Goal: Information Seeking & Learning: Learn about a topic

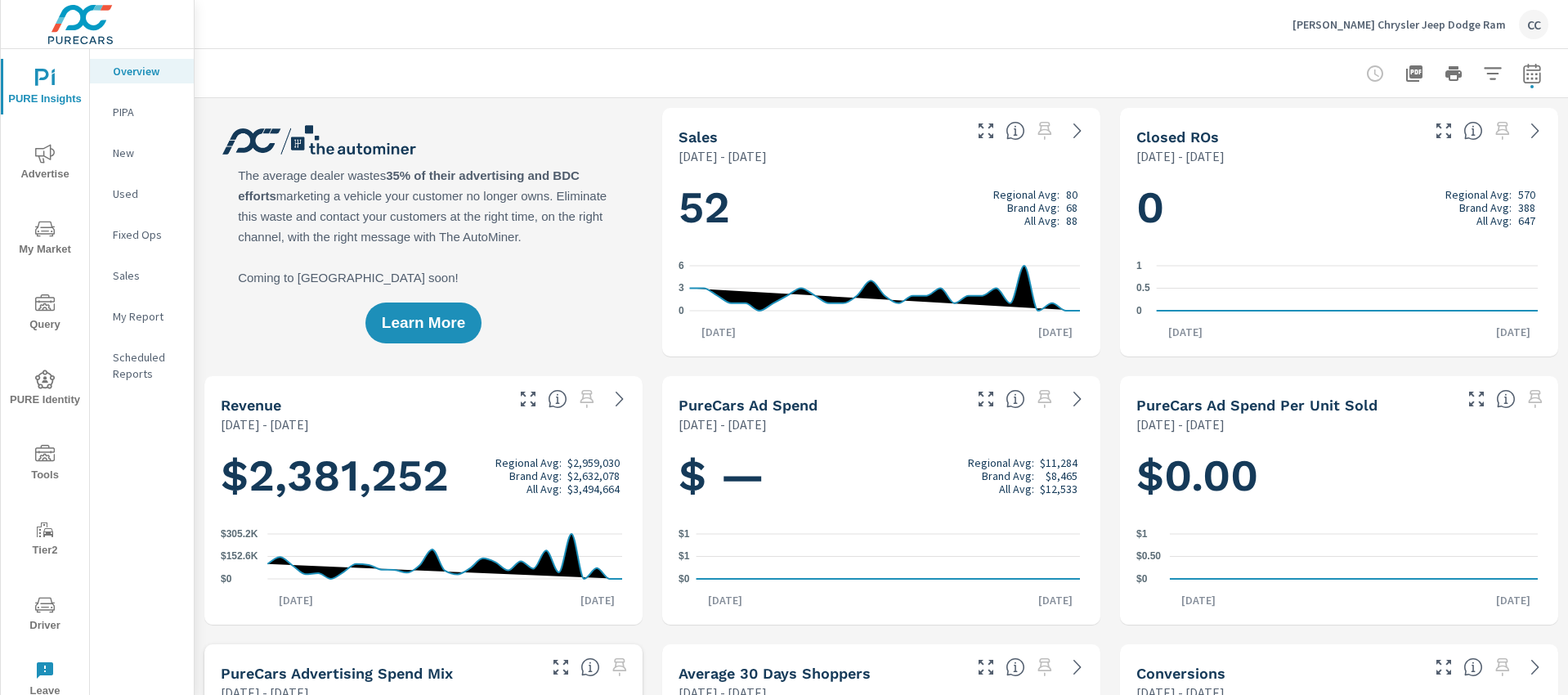
scroll to position [2360, 0]
click at [1395, 30] on p "Allen Mello Chrysler Jeep Dodge Ram" at bounding box center [1399, 24] width 214 height 14
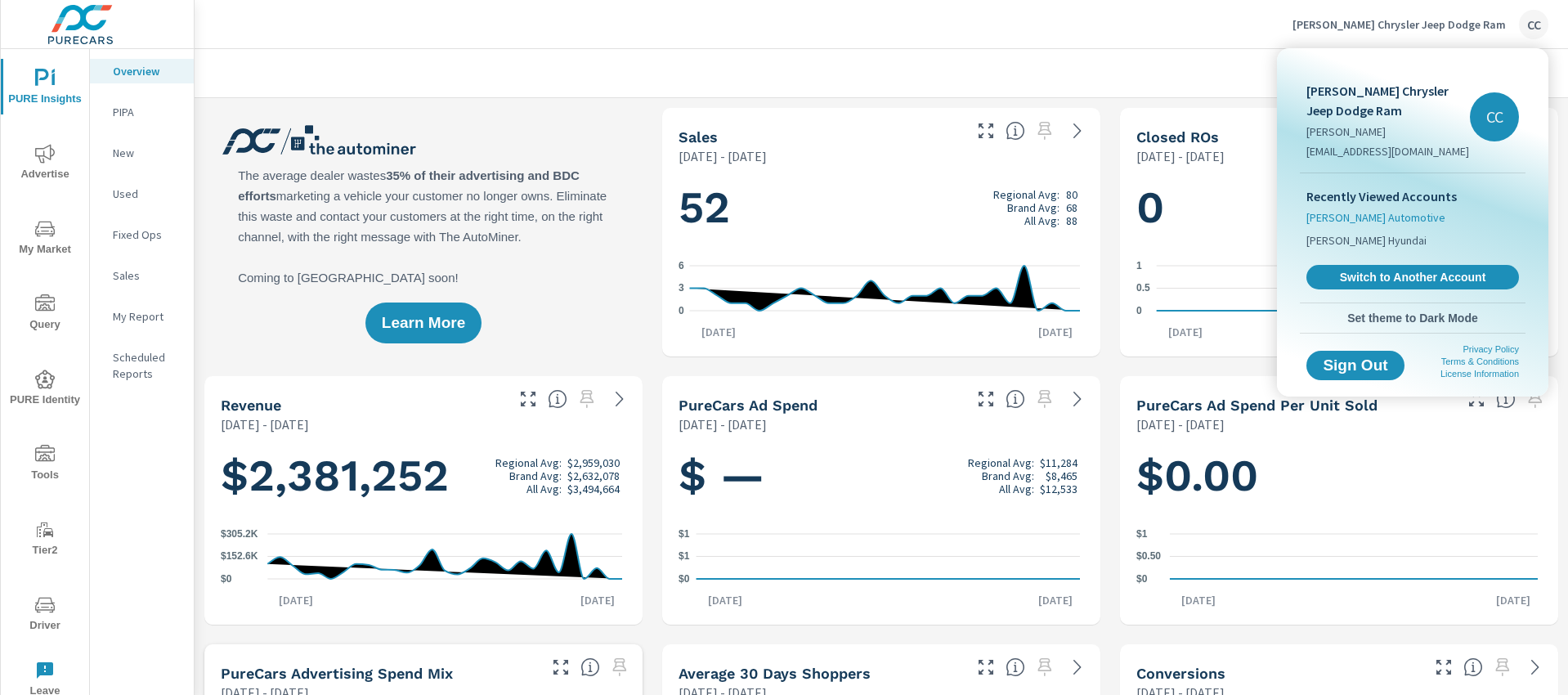
click at [1361, 220] on span "[PERSON_NAME] Automotive" at bounding box center [1376, 217] width 139 height 16
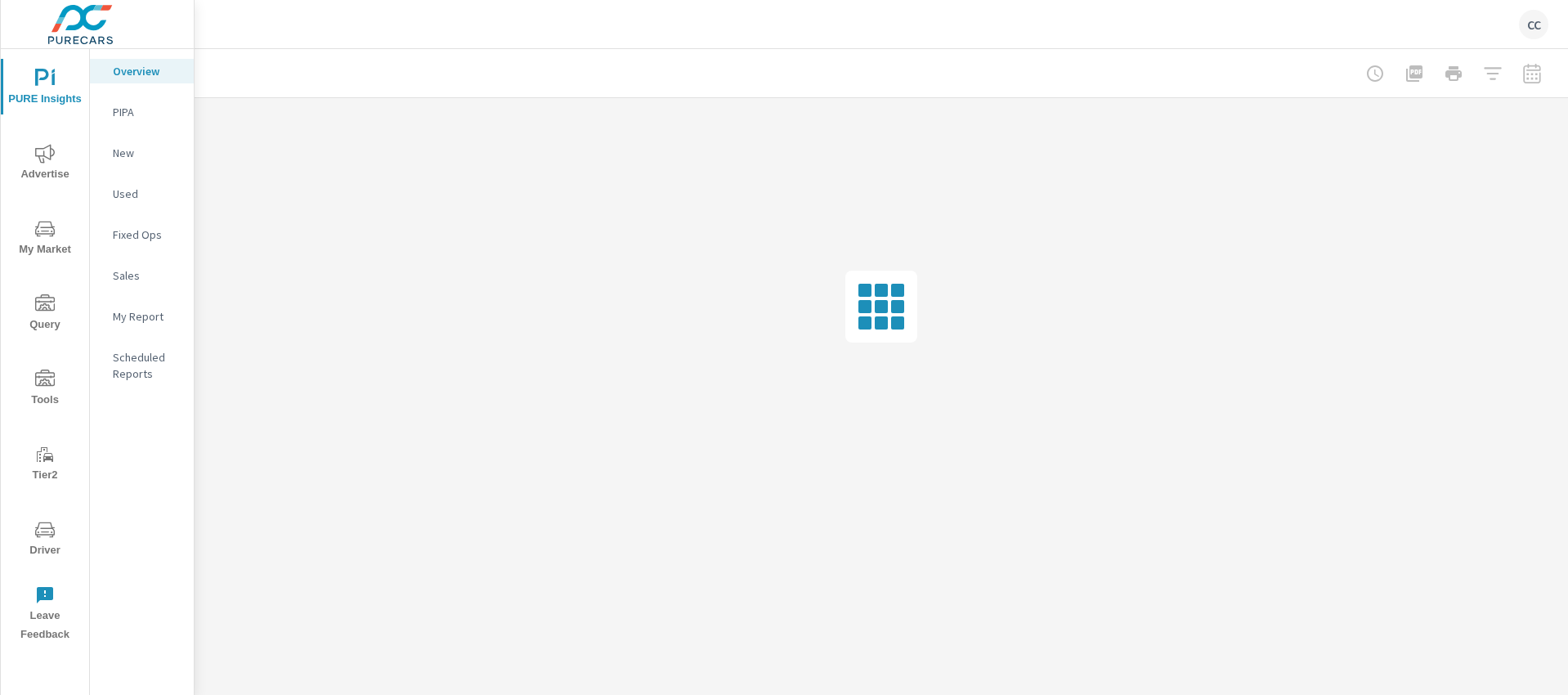
scroll to position [2357, 0]
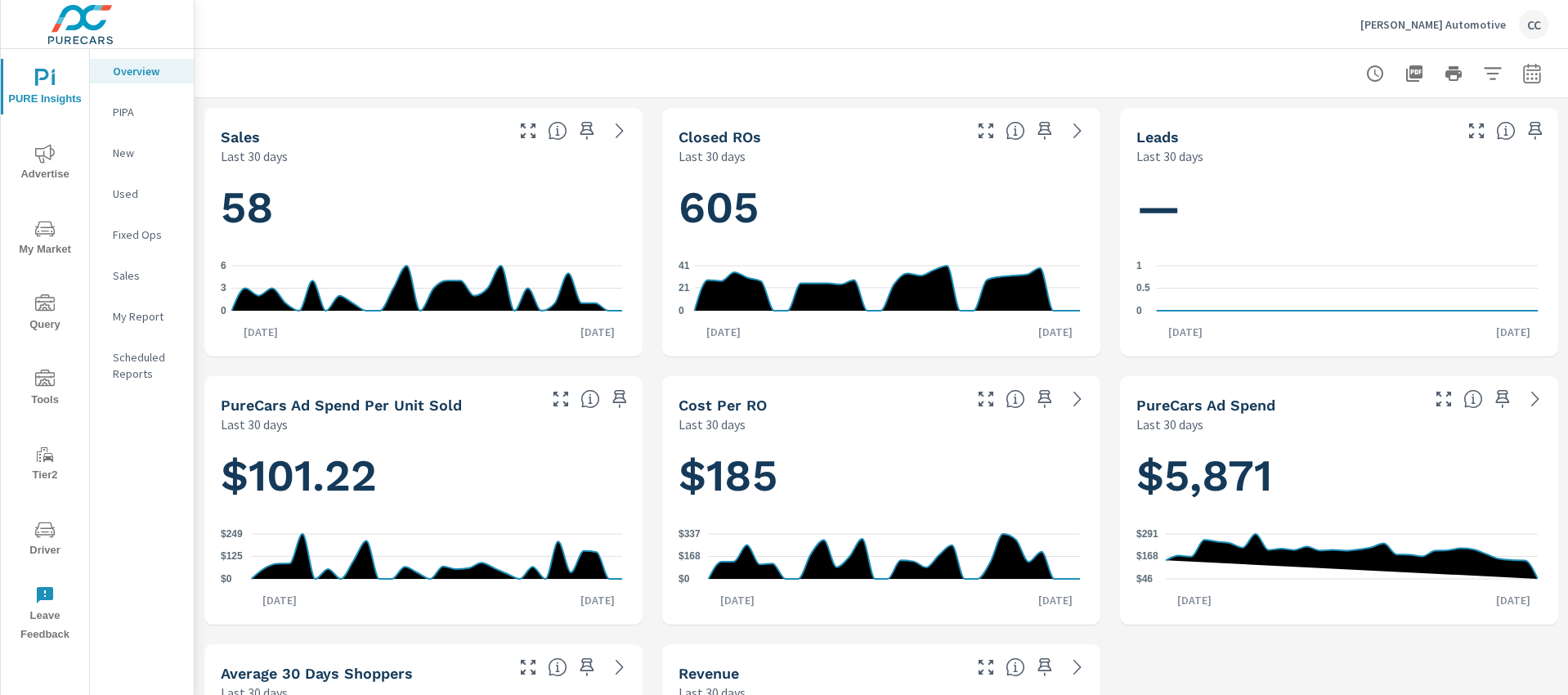
click at [46, 520] on icon "nav menu" at bounding box center [44, 530] width 19 height 19
click at [46, 528] on icon "nav menu" at bounding box center [44, 530] width 19 height 15
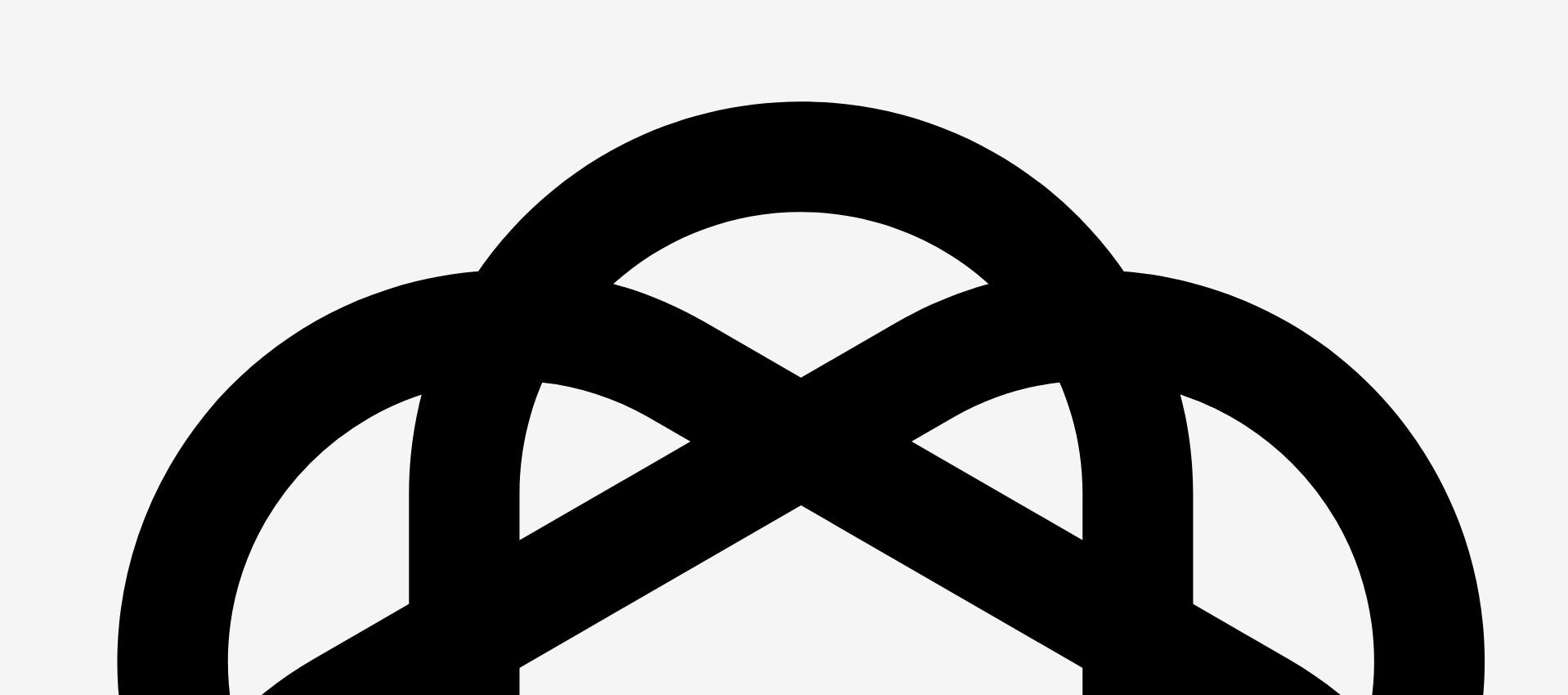
scroll to position [2357, 0]
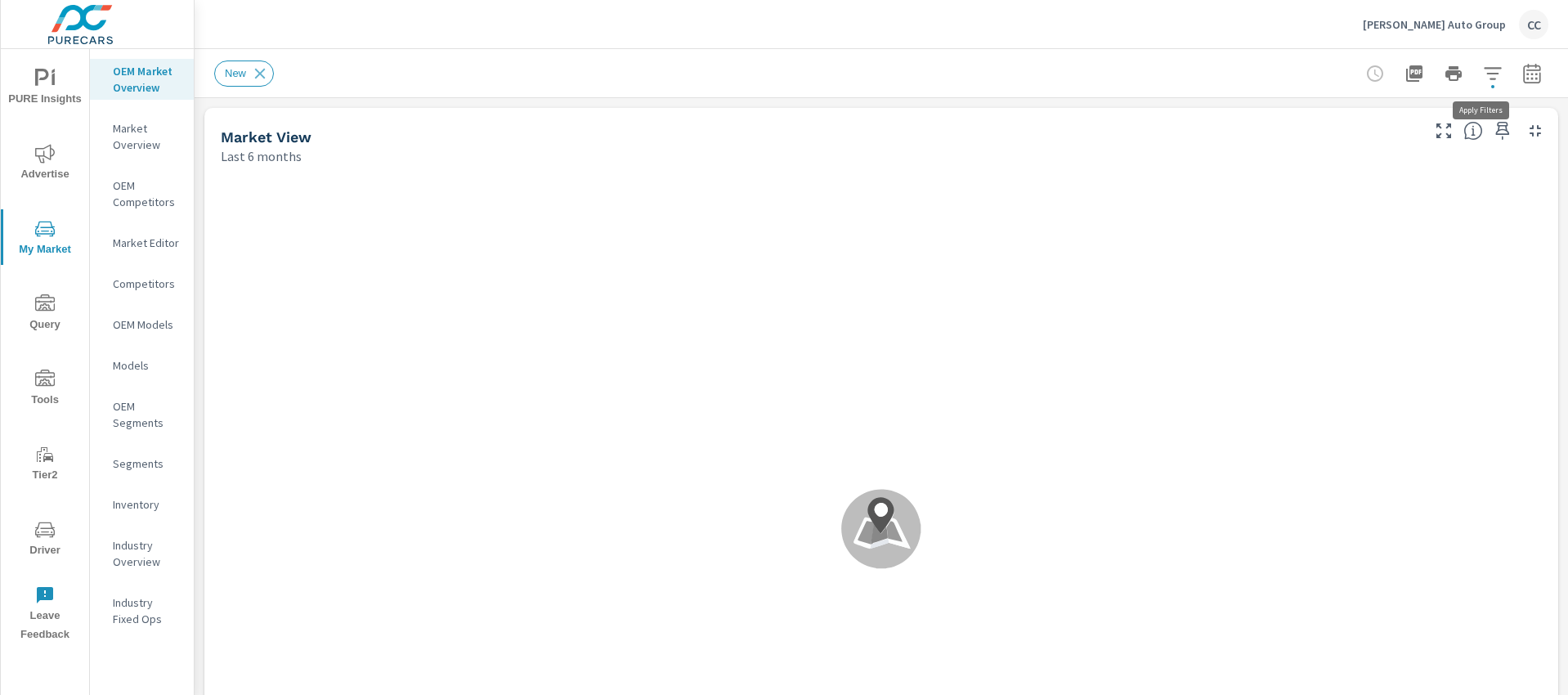
click at [1483, 73] on icon "button" at bounding box center [1493, 73] width 19 height 19
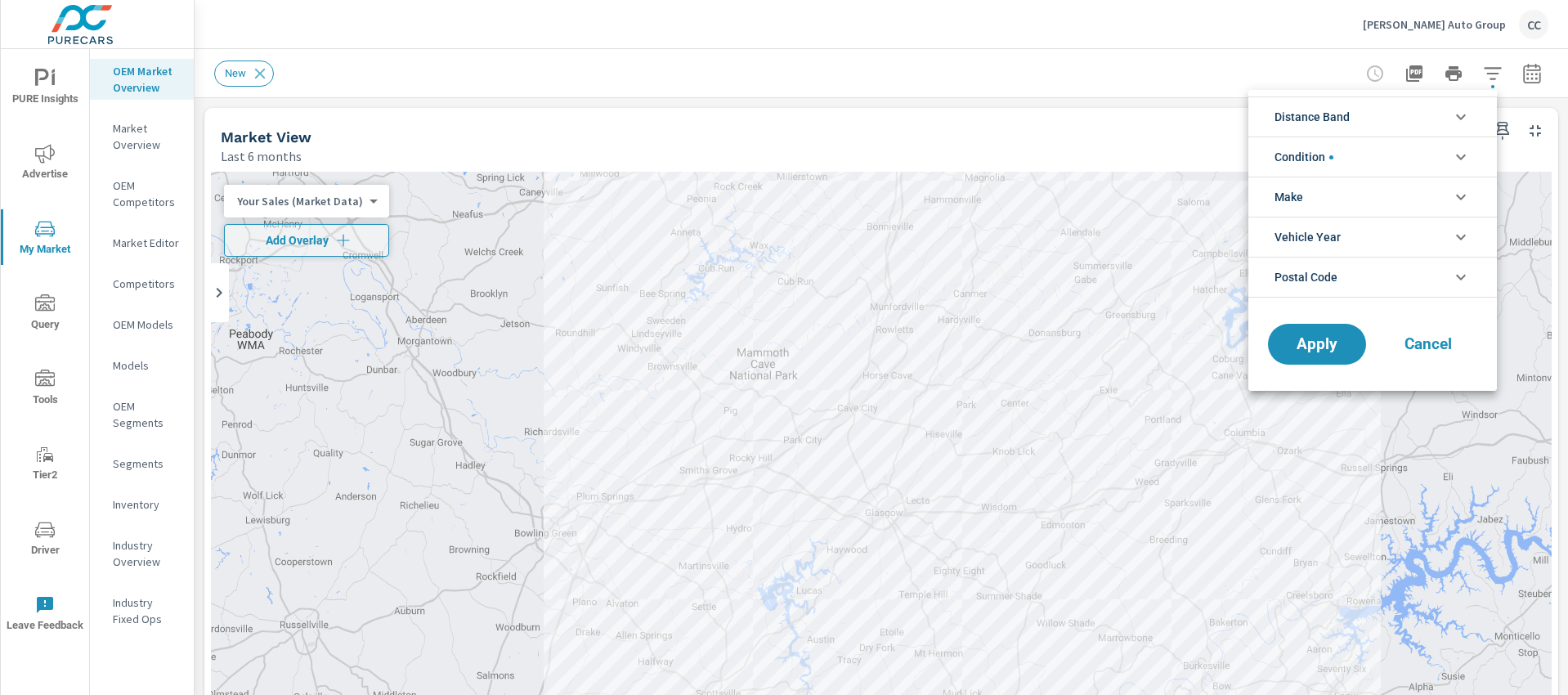
click at [1354, 114] on li "Distance Band" at bounding box center [1372, 116] width 248 height 40
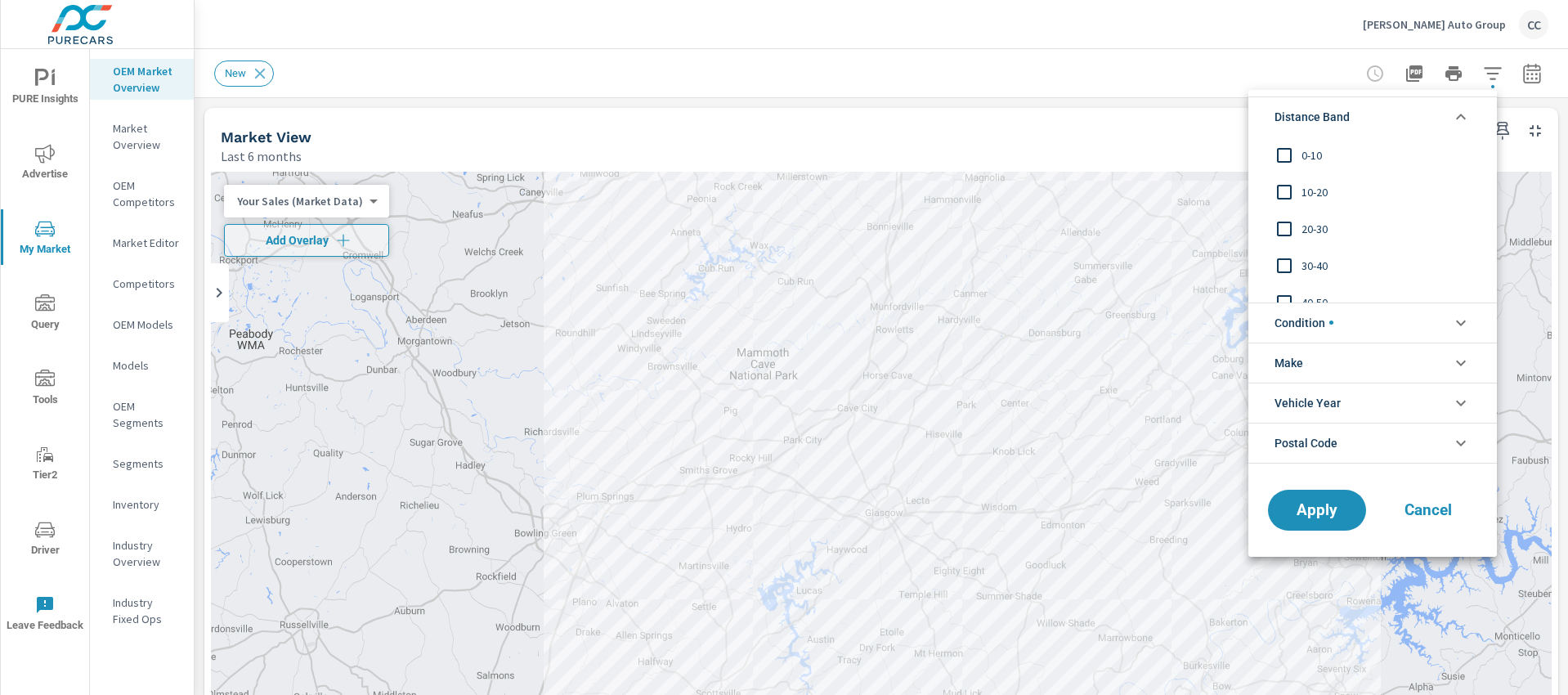
click at [1320, 162] on span "0-10" at bounding box center [1390, 156] width 179 height 19
click at [1314, 186] on span "10-20" at bounding box center [1390, 192] width 179 height 19
click at [1298, 228] on input "filter options" at bounding box center [1284, 229] width 35 height 35
click at [1320, 332] on span "Condition" at bounding box center [1303, 323] width 59 height 40
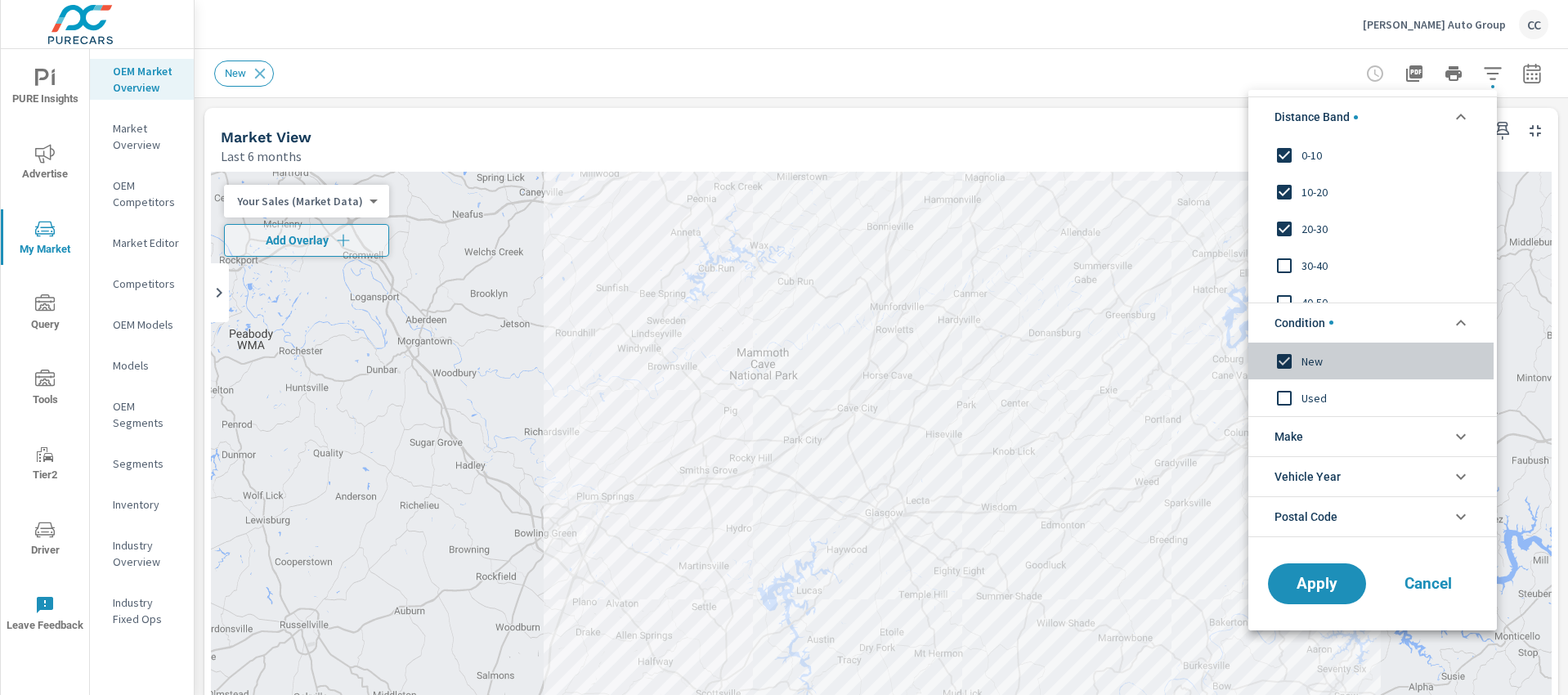
click at [1293, 363] on input "filter options" at bounding box center [1284, 361] width 35 height 35
click at [1287, 267] on input "filter options" at bounding box center [1284, 266] width 35 height 35
click at [1304, 439] on li "Make" at bounding box center [1372, 436] width 248 height 40
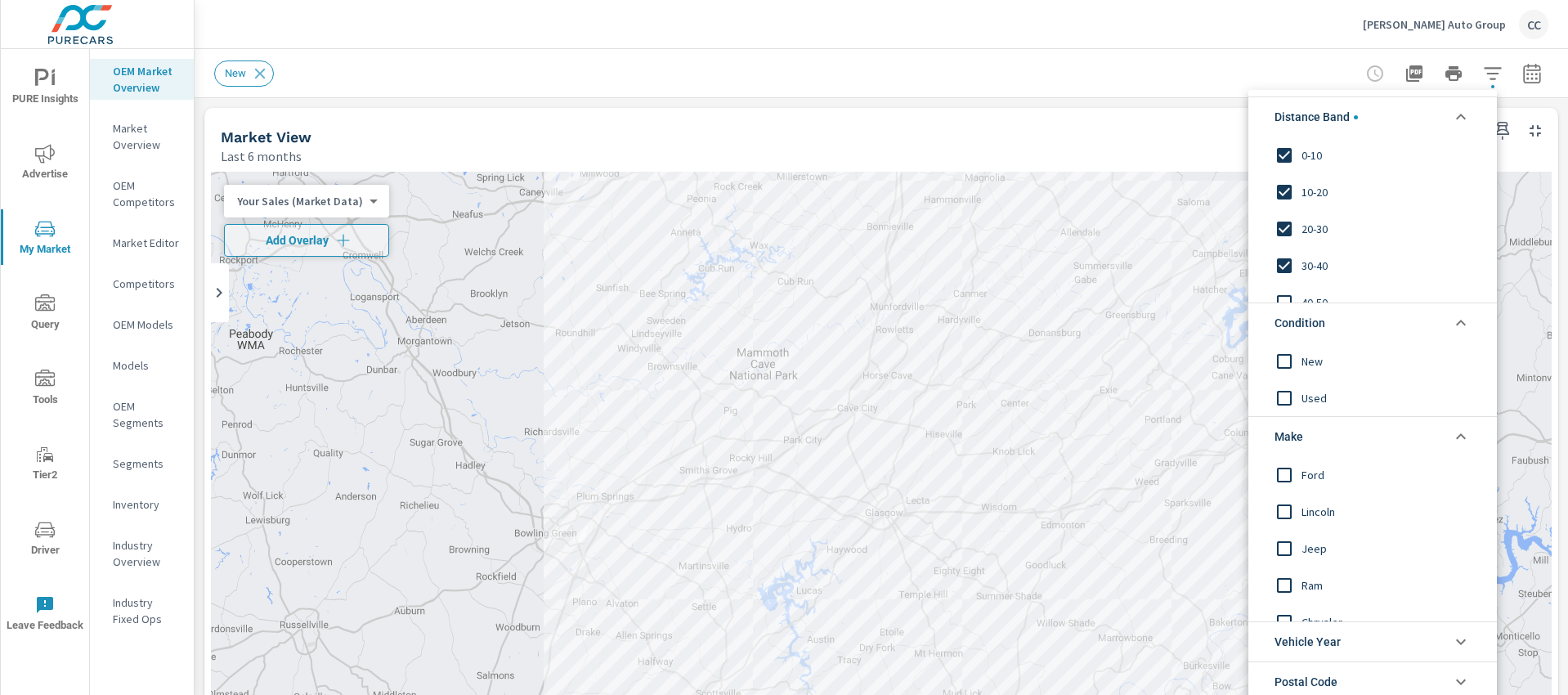
click at [1305, 438] on li "Make" at bounding box center [1372, 436] width 248 height 40
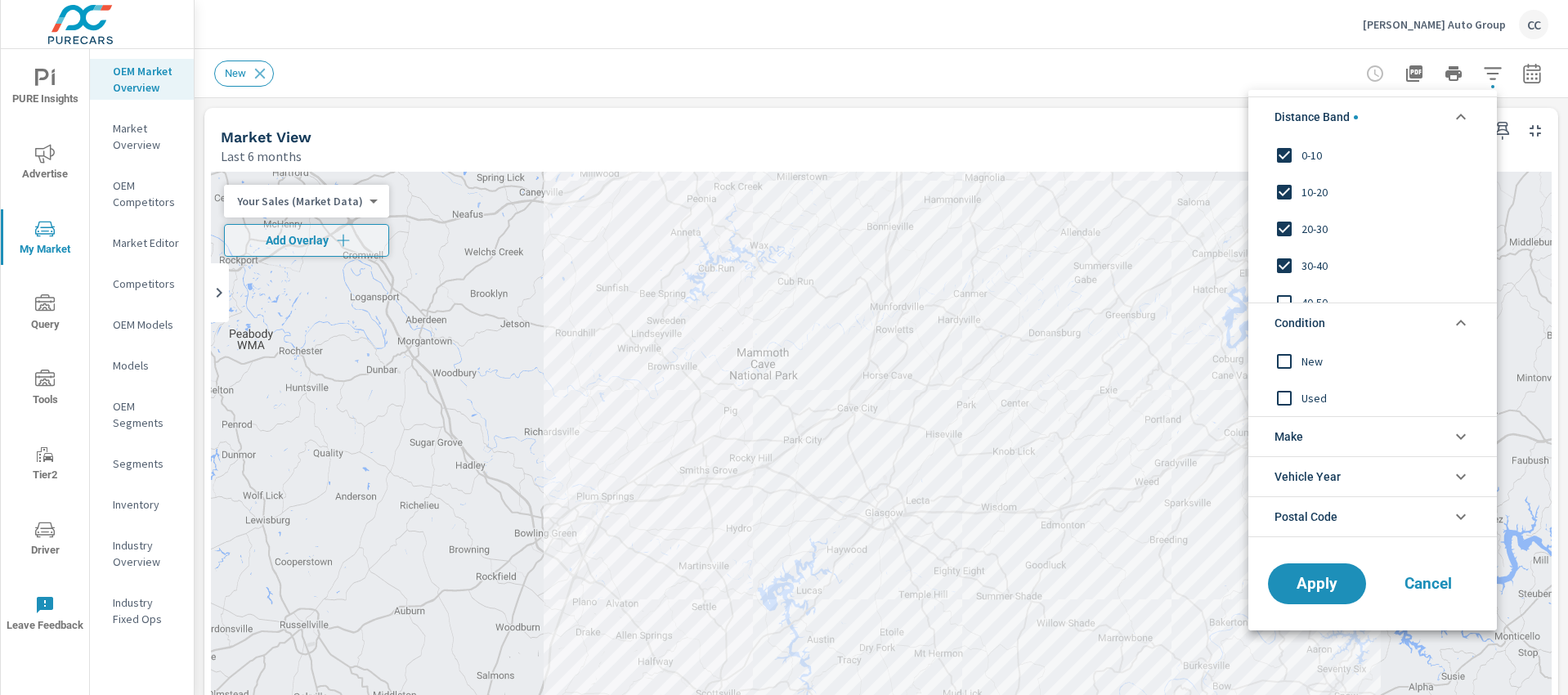
click at [1304, 448] on li "Make" at bounding box center [1372, 436] width 248 height 40
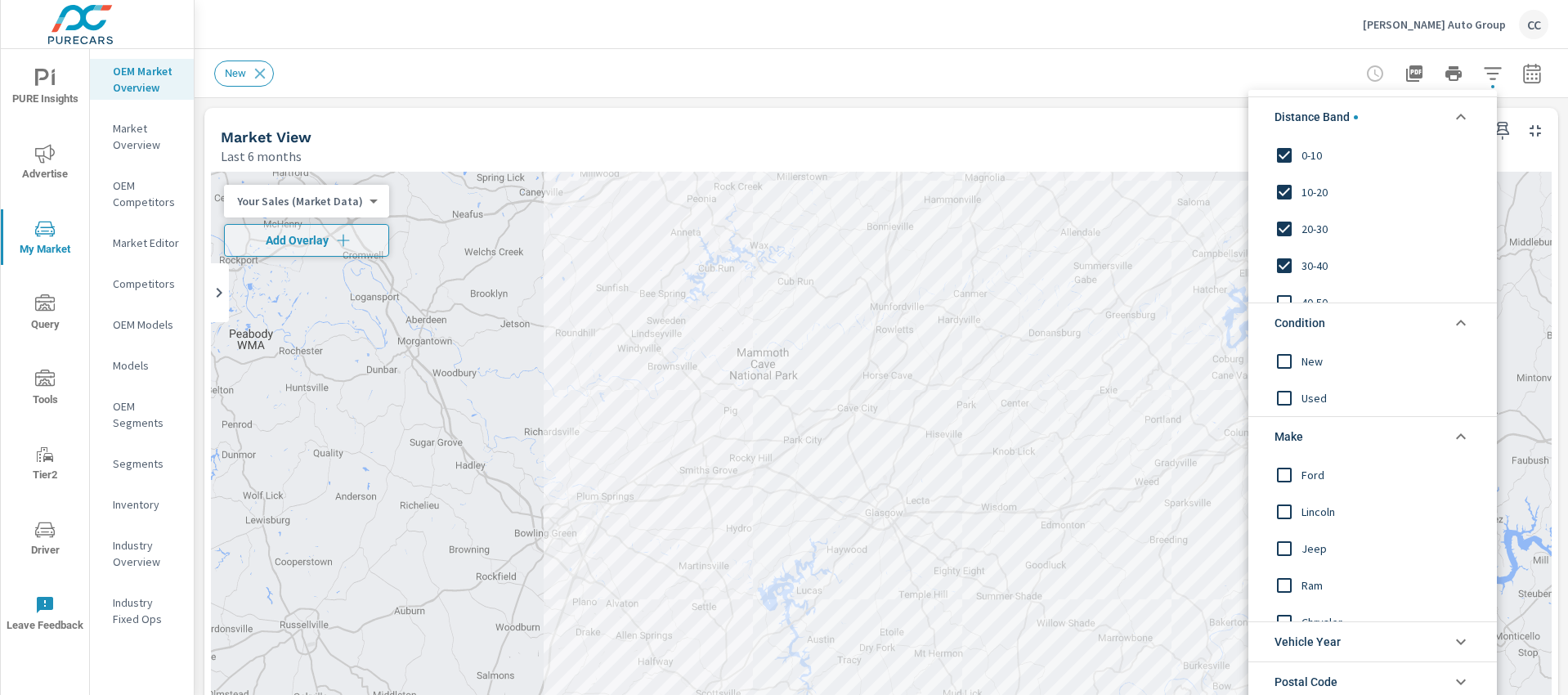
click at [1286, 361] on input "filter options" at bounding box center [1284, 361] width 35 height 35
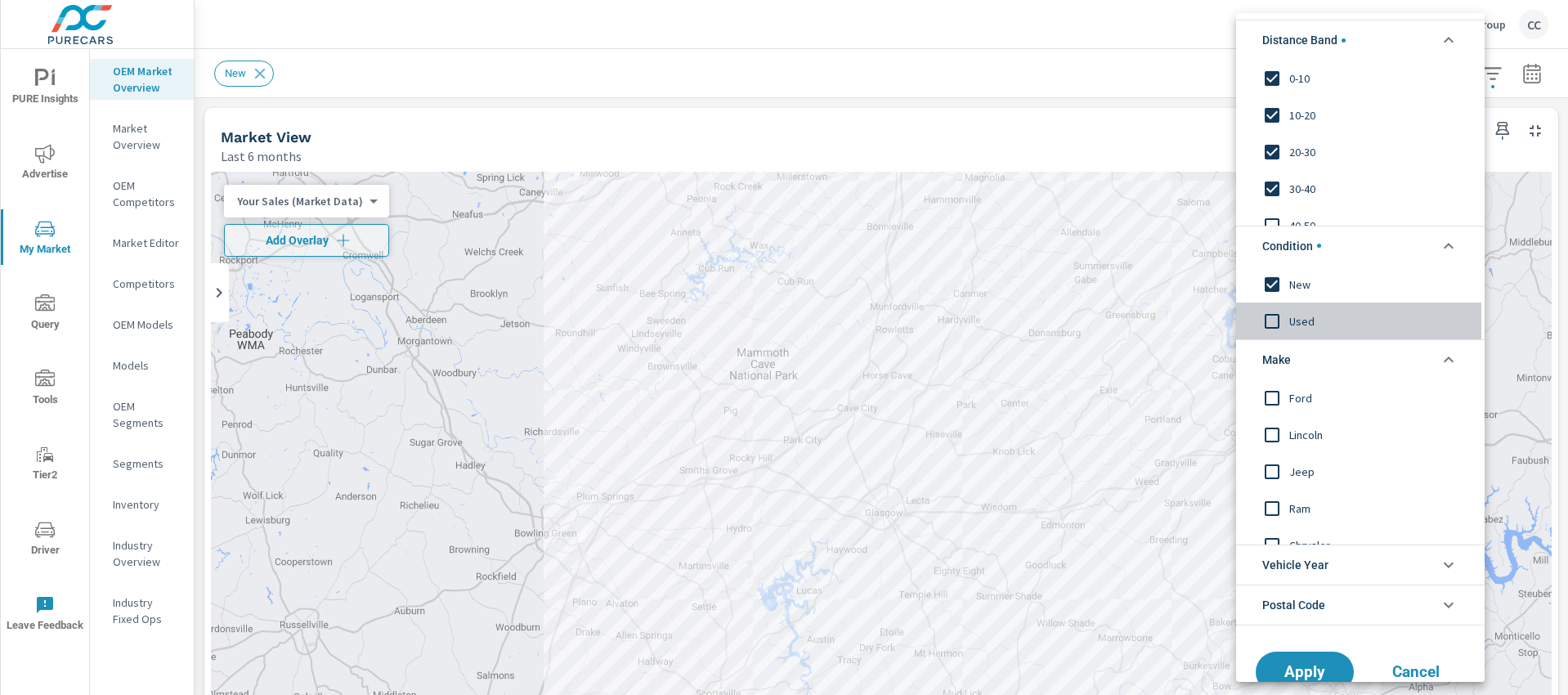
click at [1275, 320] on input "filter options" at bounding box center [1272, 321] width 35 height 35
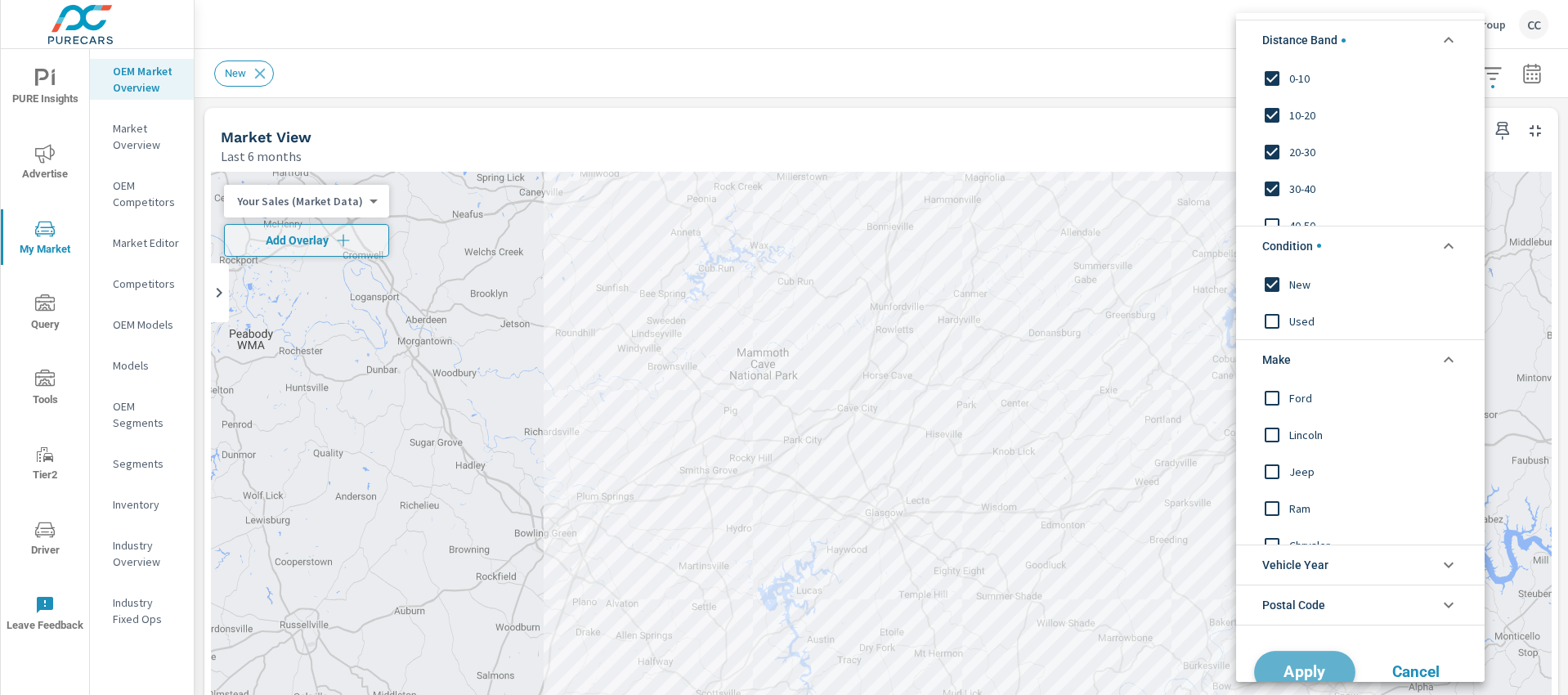
click at [1311, 667] on span "Apply" at bounding box center [1304, 673] width 67 height 15
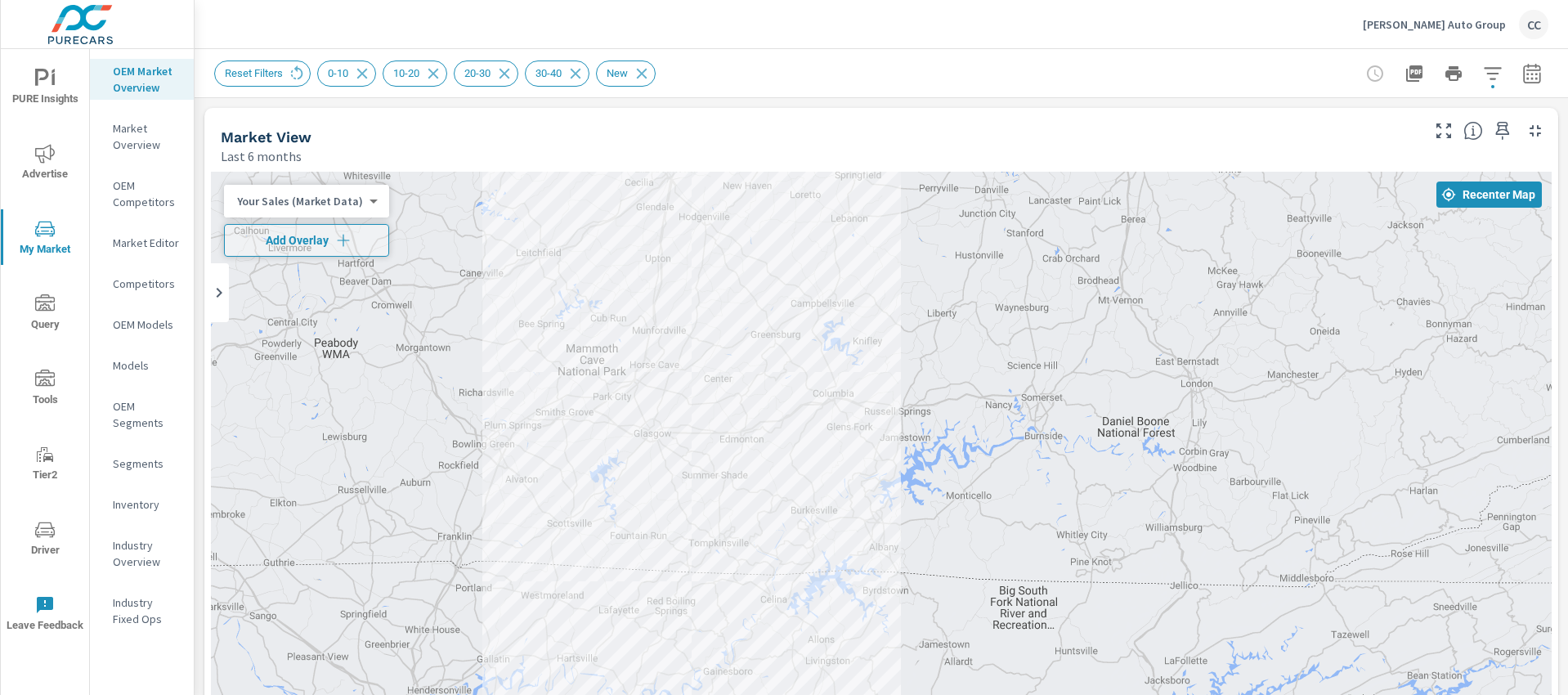
drag, startPoint x: 1105, startPoint y: 416, endPoint x: 767, endPoint y: 407, distance: 338.1
click at [767, 407] on div at bounding box center [881, 504] width 1341 height 664
click at [360, 199] on body "PURE Insights Advertise My Market Query Tools Tier2 Driver Leave Feedback OEM M…" at bounding box center [784, 347] width 1568 height 695
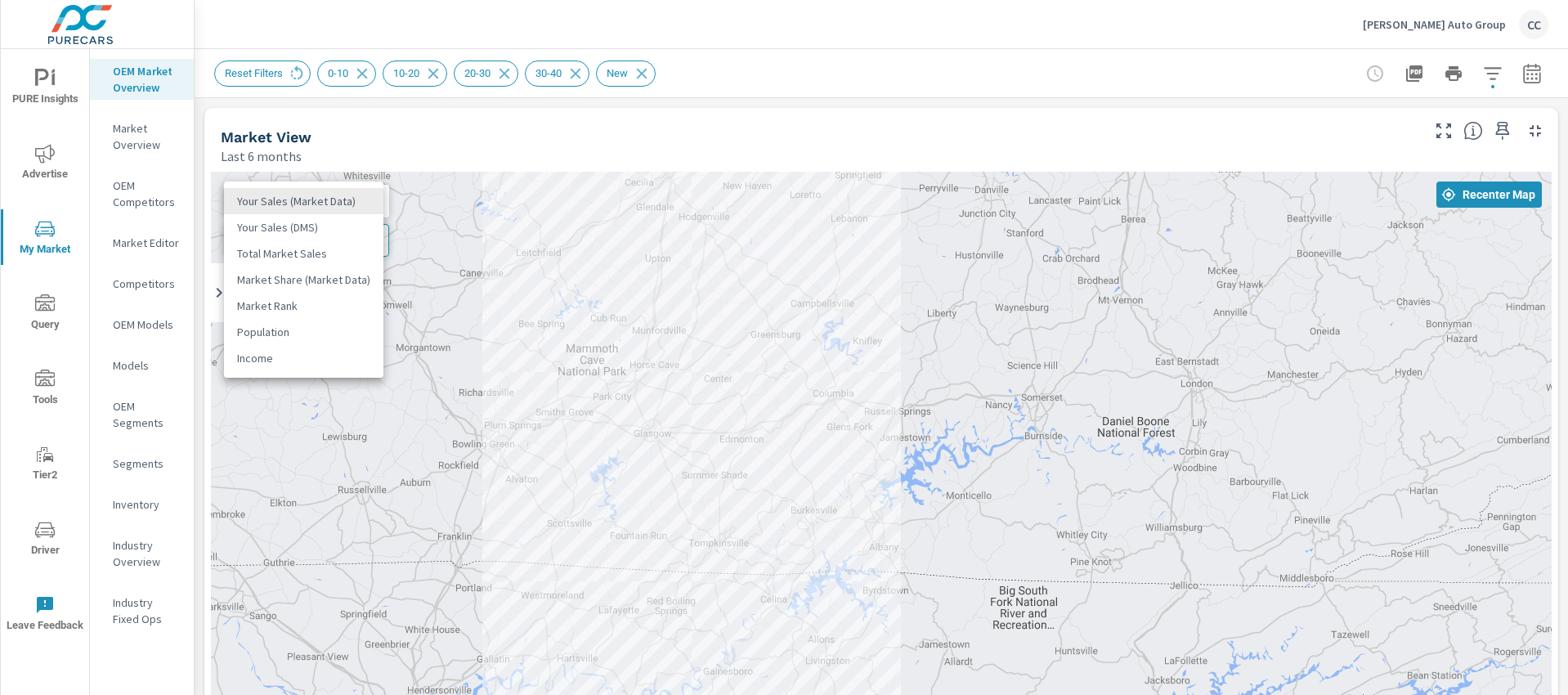
click at [326, 225] on li "Your Sales (DMS)" at bounding box center [303, 227] width 159 height 26
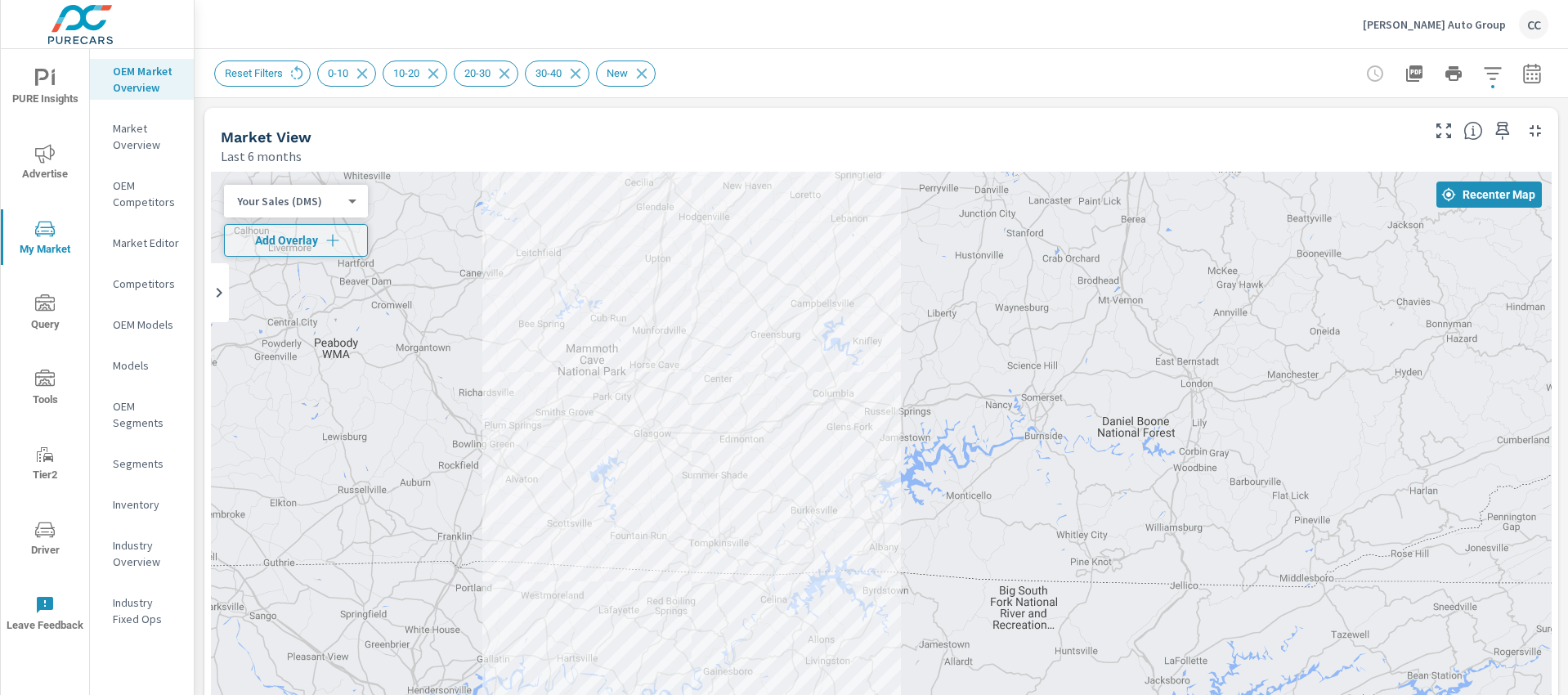
click at [326, 225] on button "Add Overlay" at bounding box center [296, 241] width 144 height 33
click at [349, 242] on body "PURE Insights Advertise My Market Query Tools Tier2 Driver Leave Feedback OEM M…" at bounding box center [784, 347] width 1568 height 695
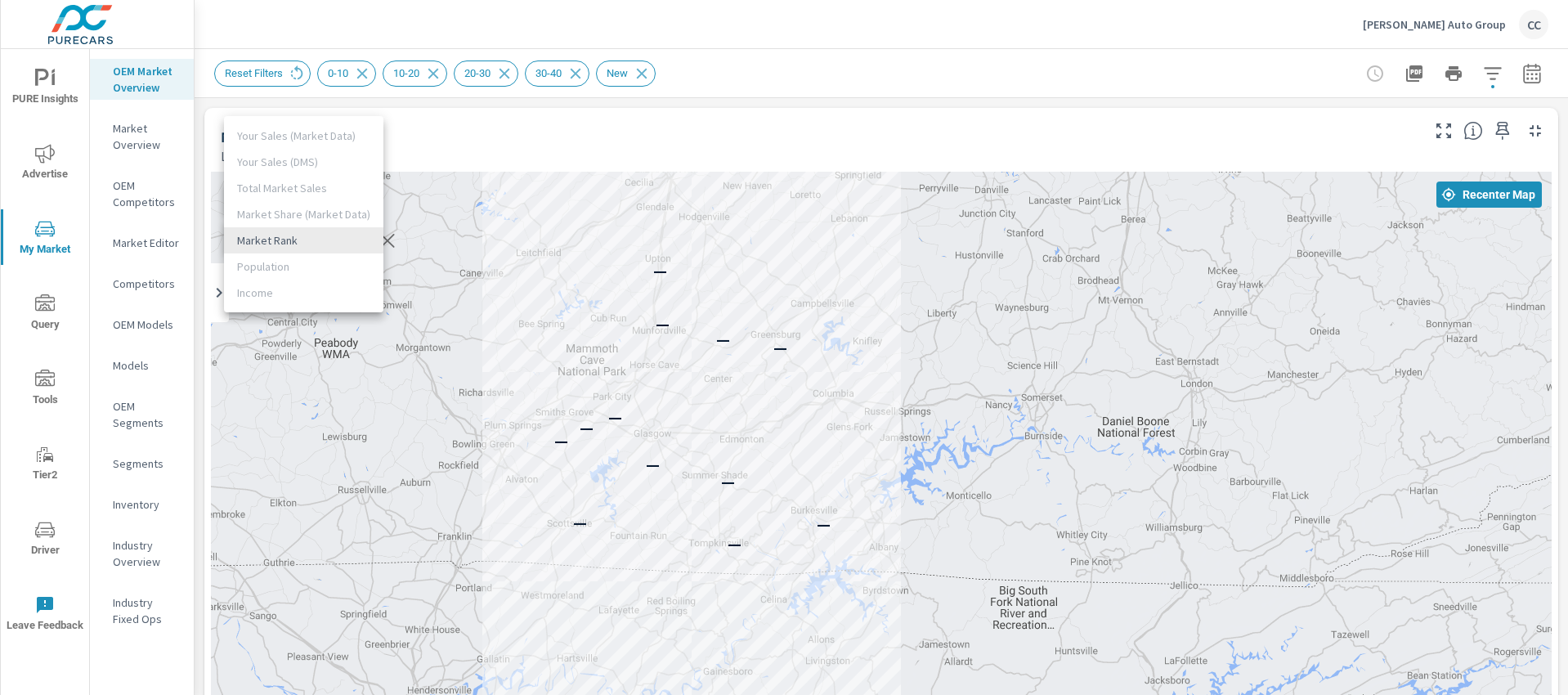
click at [298, 237] on li "Market Rank" at bounding box center [303, 240] width 159 height 26
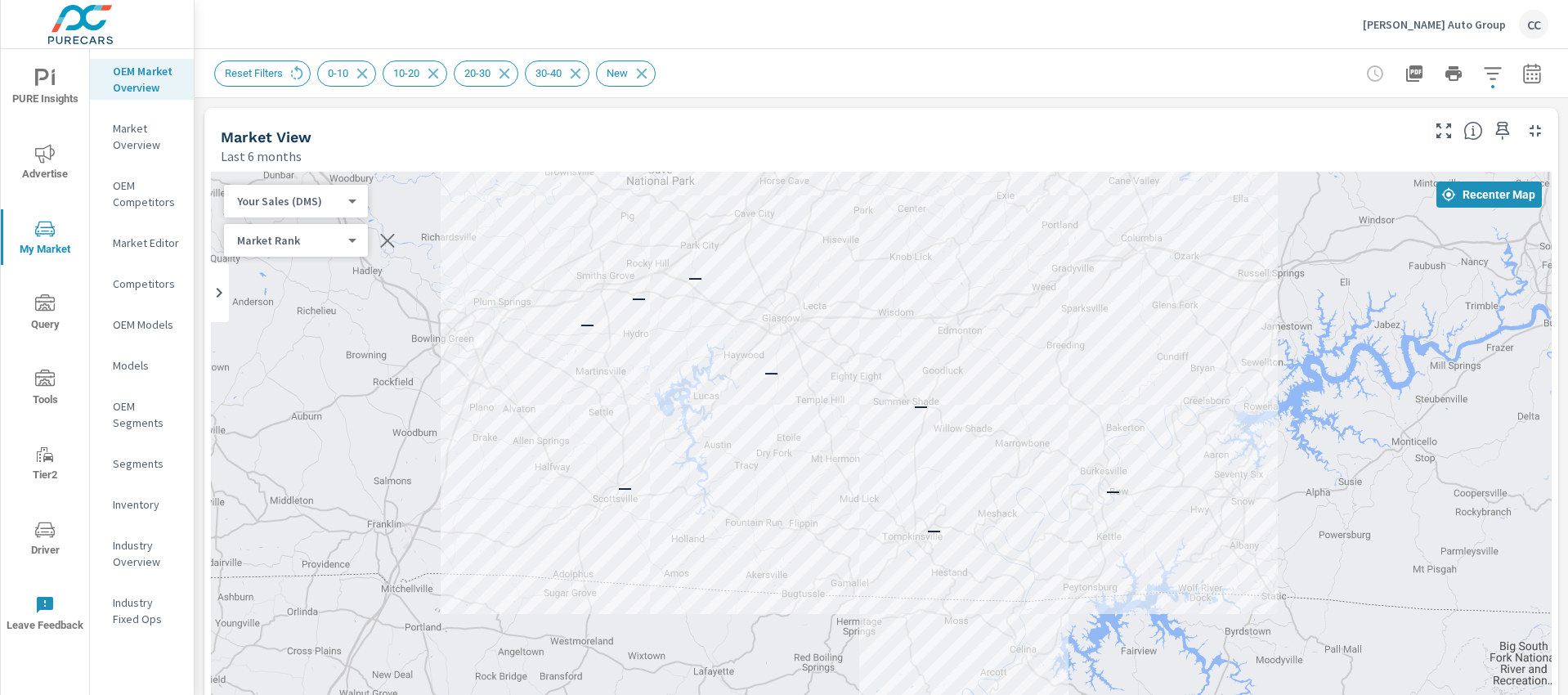
drag, startPoint x: 557, startPoint y: 401, endPoint x: 431, endPoint y: 186, distance: 249.2
click at [431, 186] on div "— — — — — — — — — — — —" at bounding box center [881, 504] width 1341 height 664
click at [1522, 83] on button "button" at bounding box center [1532, 73] width 33 height 33
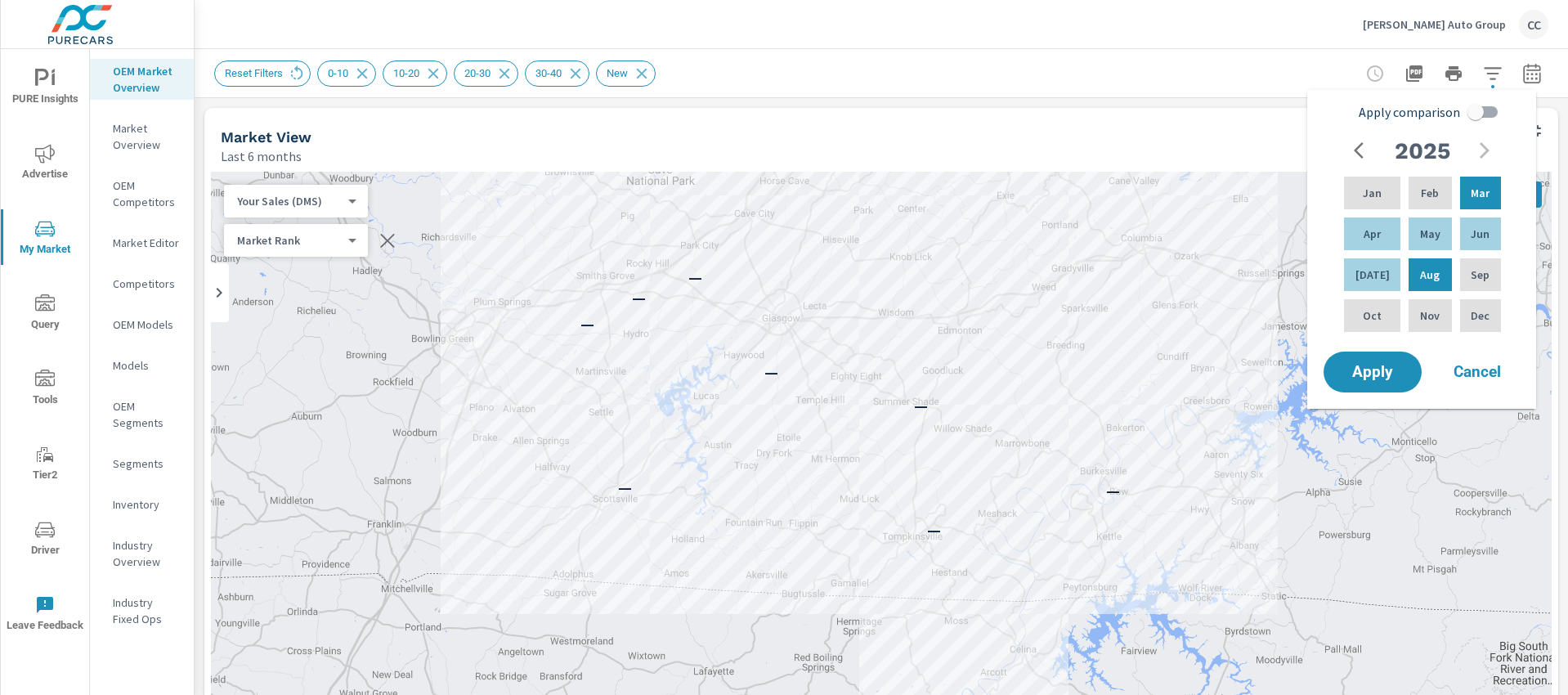
click at [1463, 105] on input "Apply comparison" at bounding box center [1475, 112] width 93 height 31
checkbox input "true"
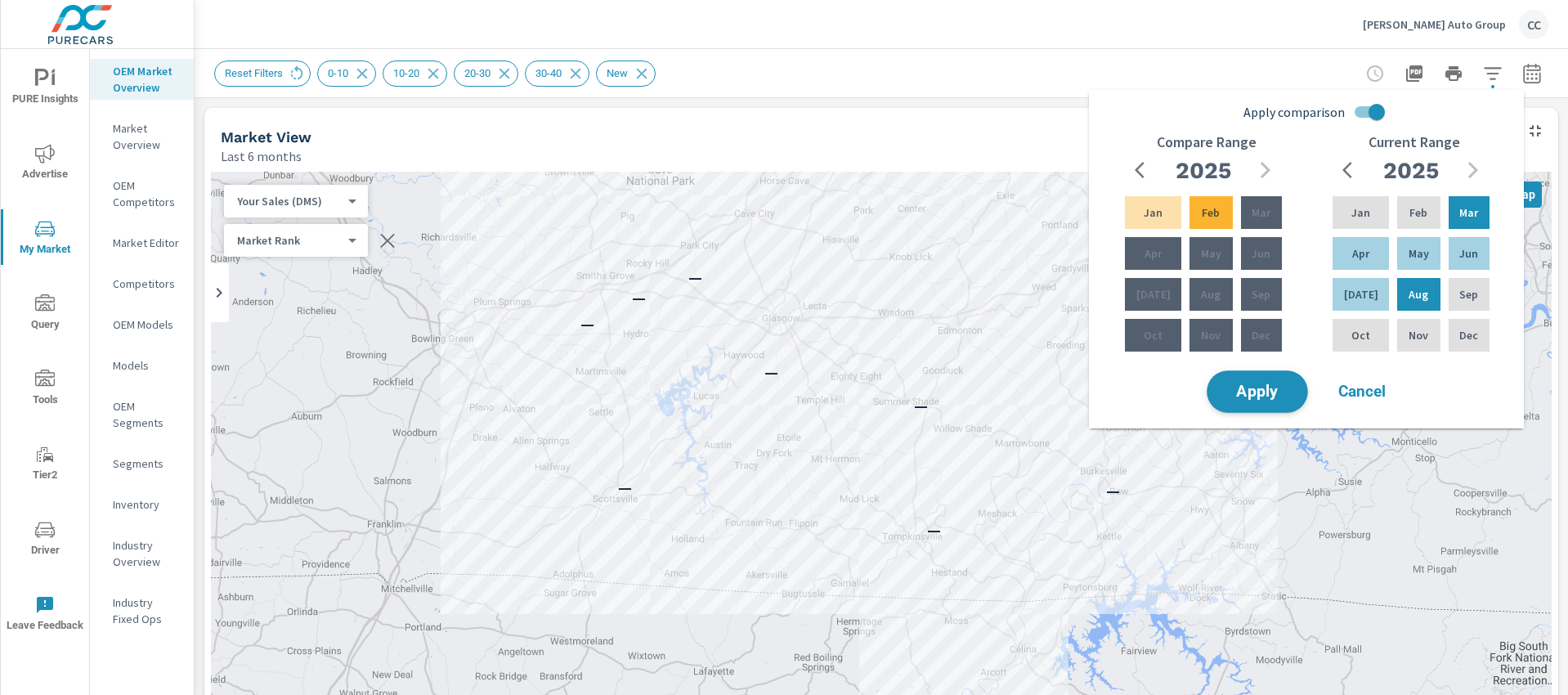
click at [1271, 391] on span "Apply" at bounding box center [1257, 392] width 67 height 15
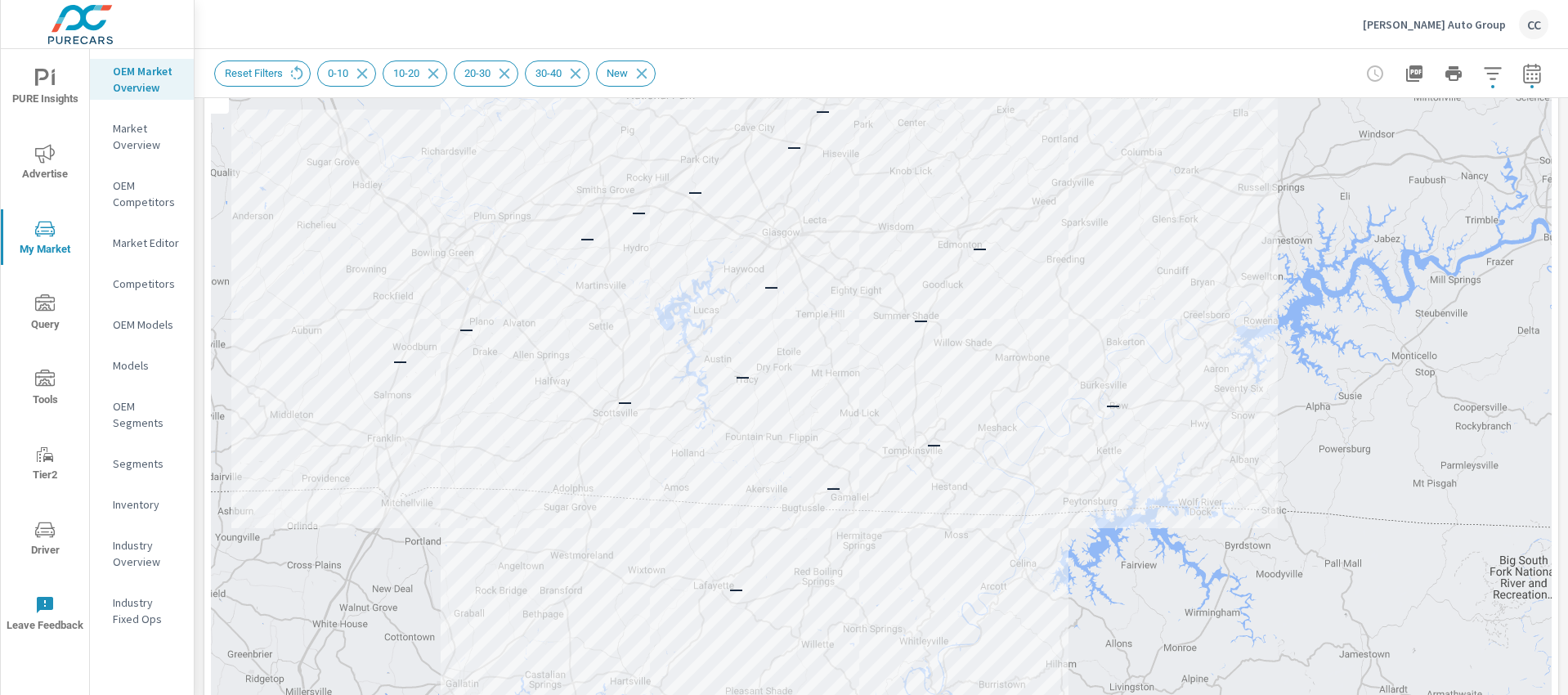
scroll to position [78, 0]
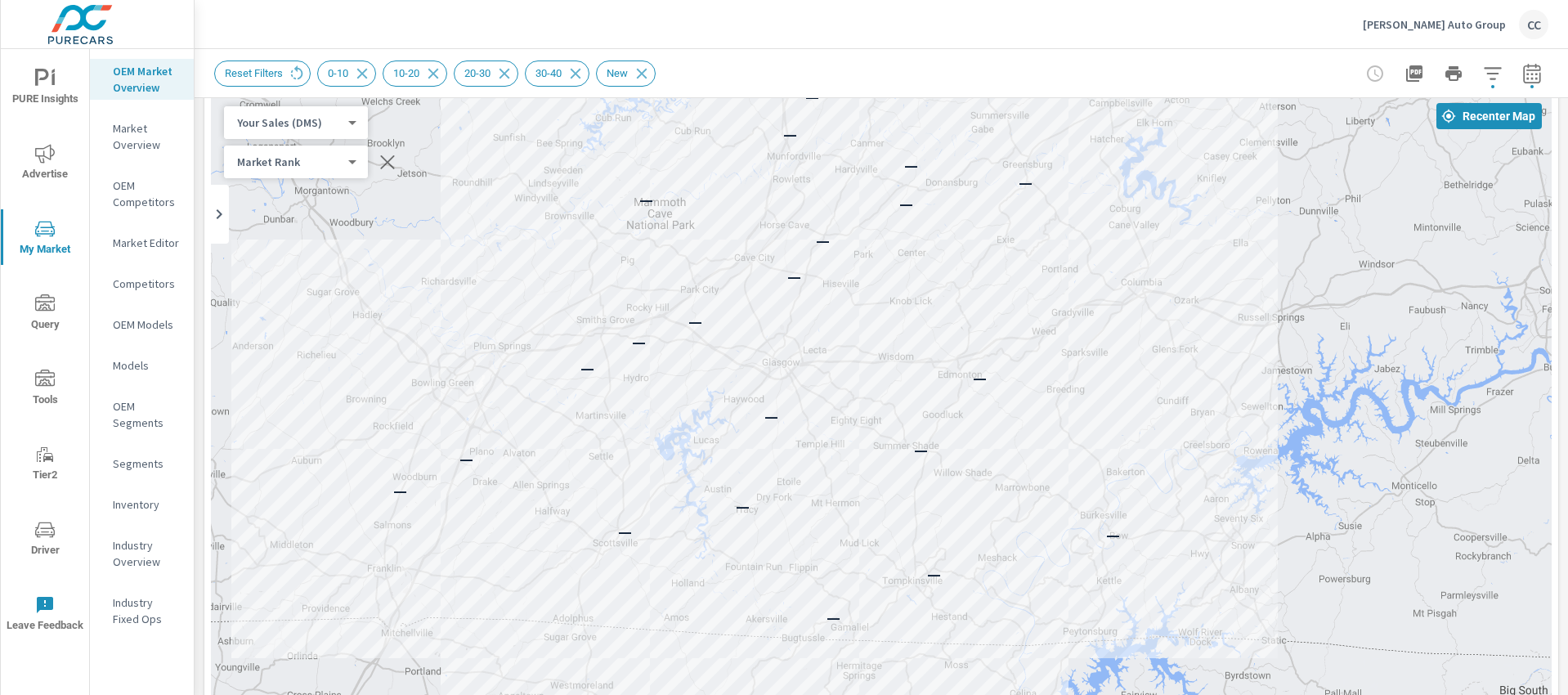
click at [1468, 30] on p "Gillie Hyde Auto Group" at bounding box center [1434, 24] width 143 height 14
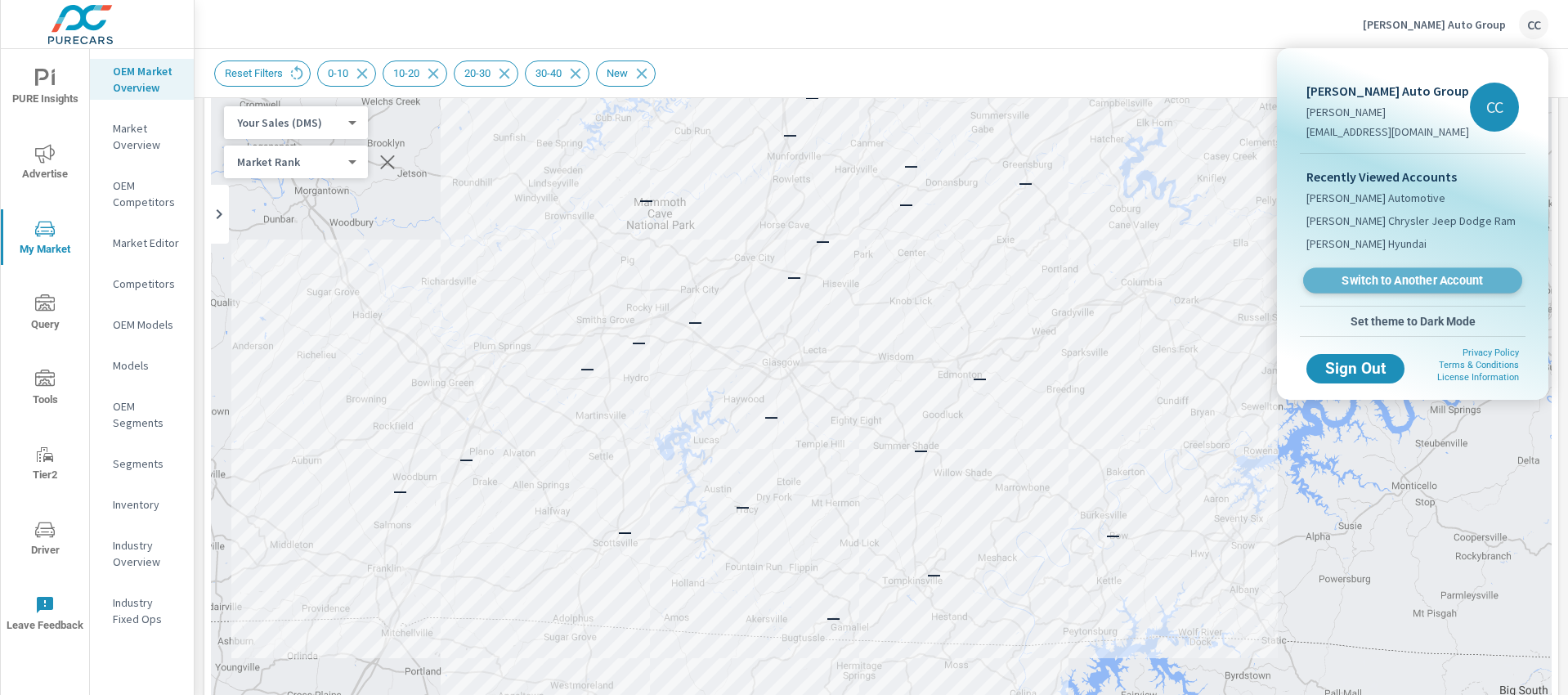
click at [1421, 283] on span "Switch to Another Account" at bounding box center [1411, 281] width 200 height 15
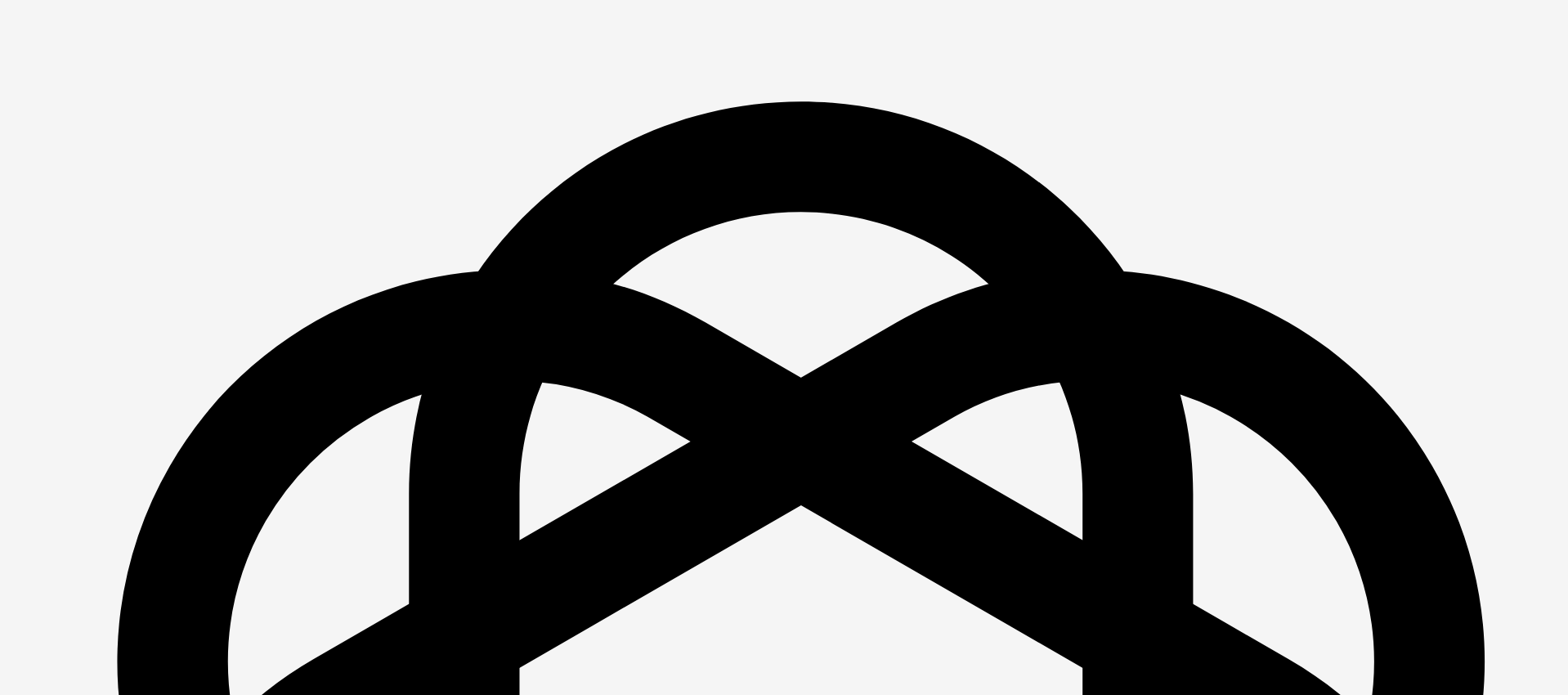
scroll to position [2357, 0]
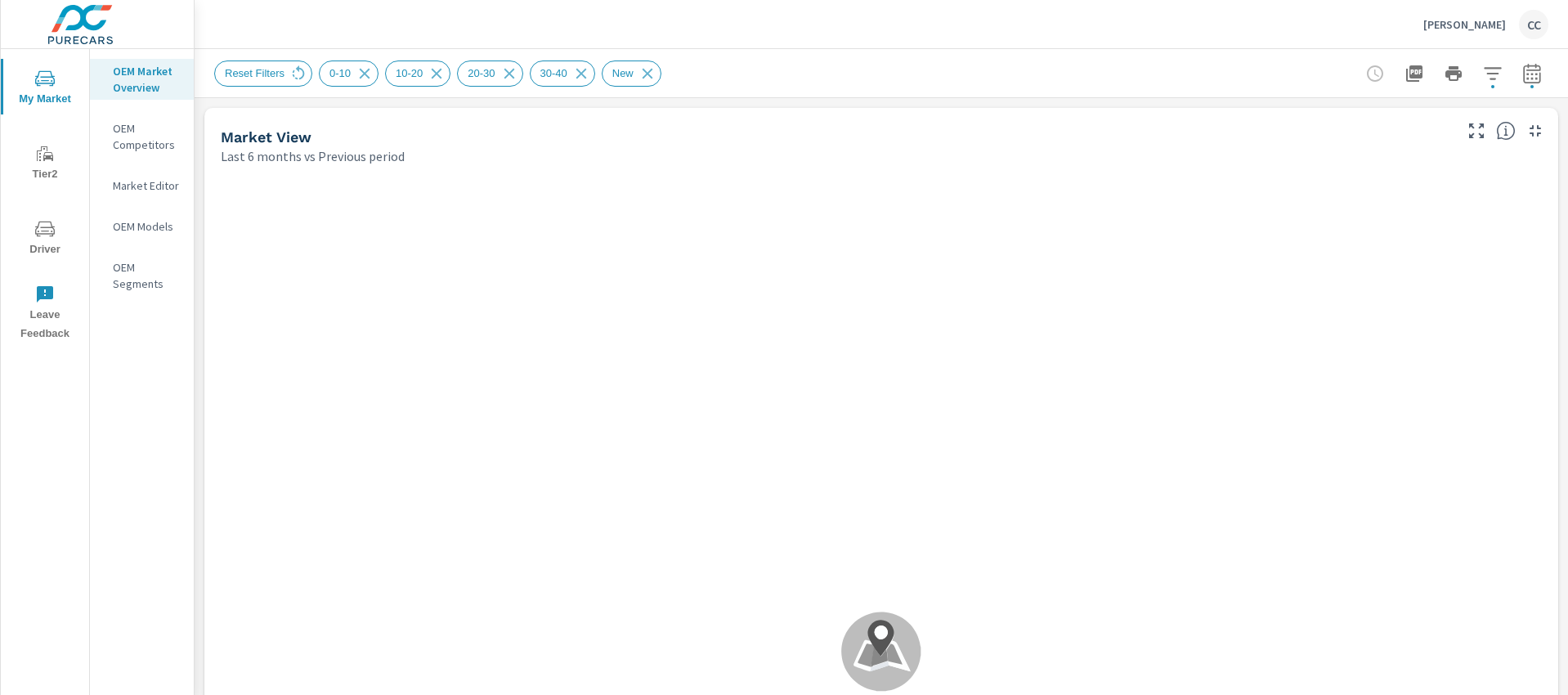
scroll to position [1, 0]
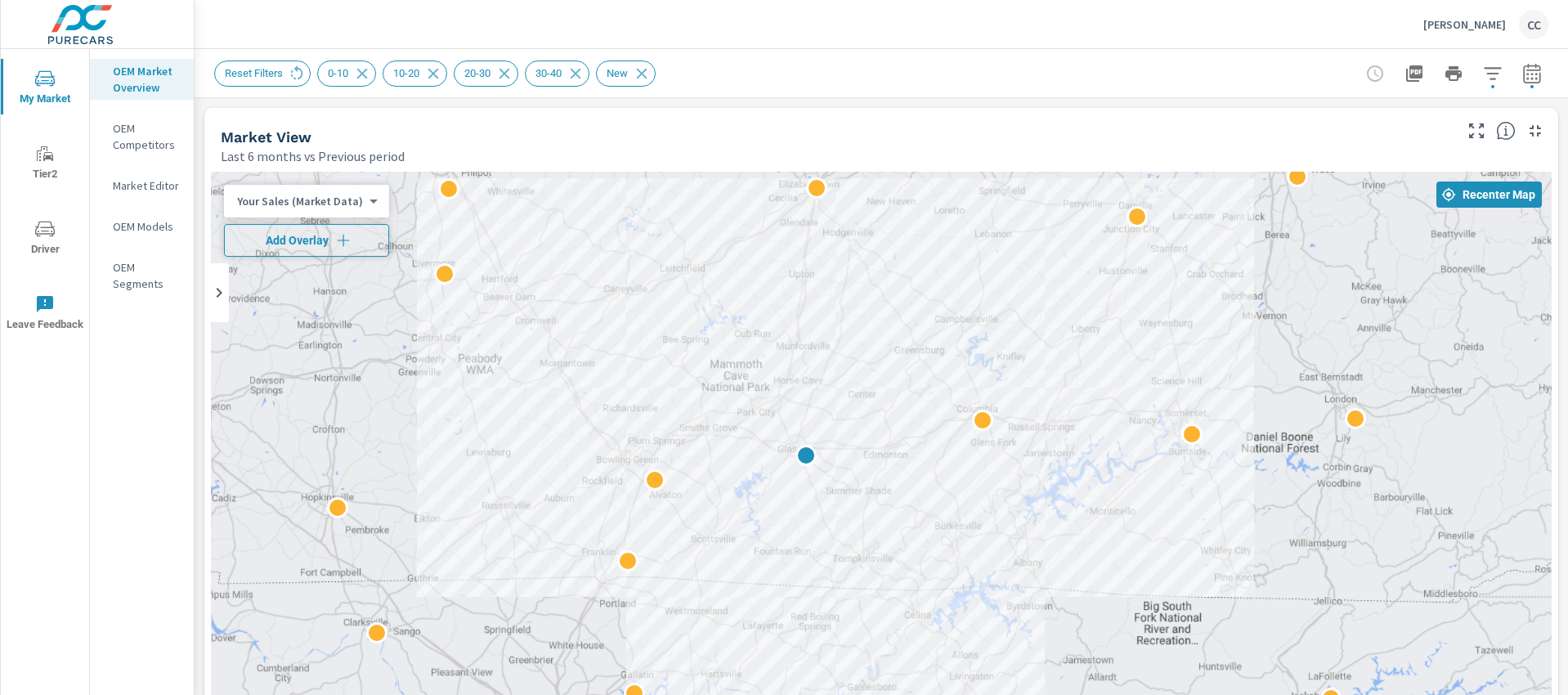
click at [352, 237] on span "Add Overlay" at bounding box center [306, 240] width 151 height 16
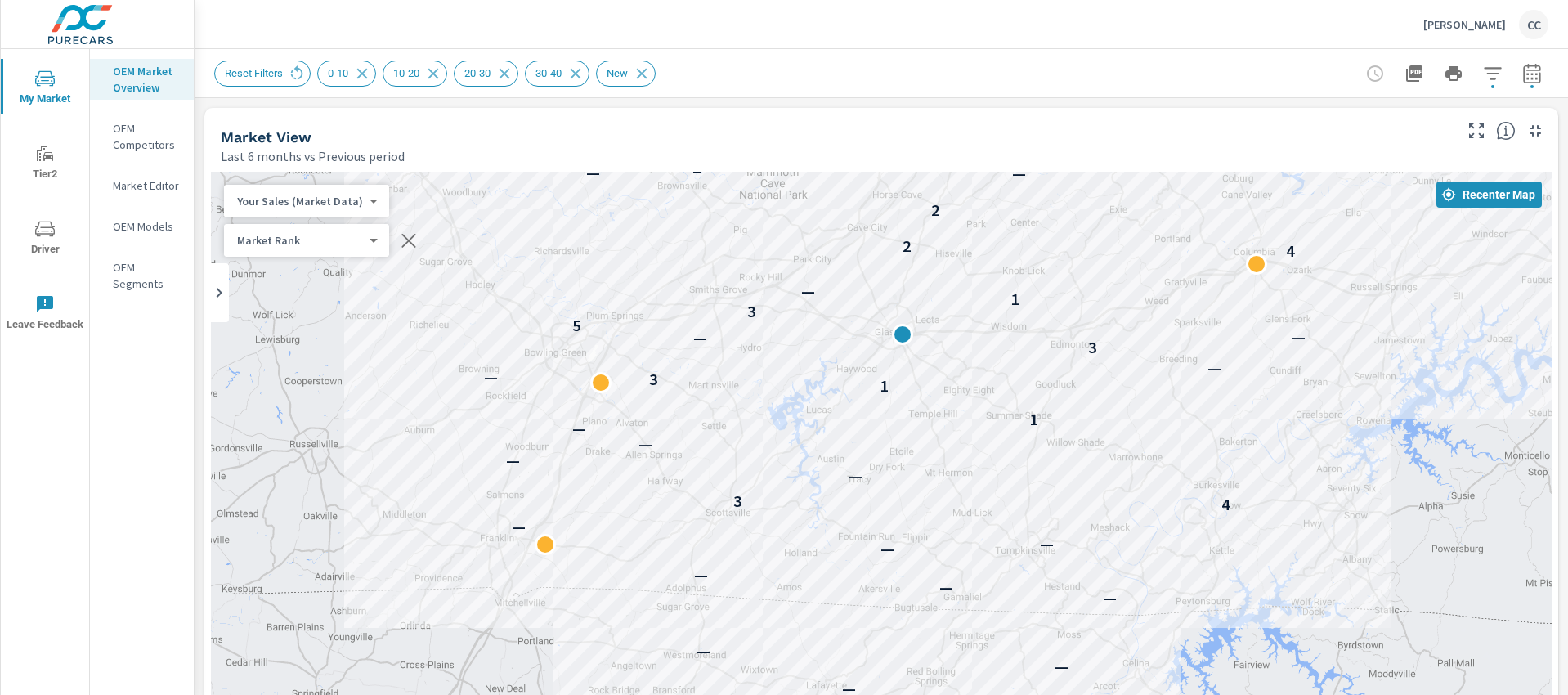
drag, startPoint x: 635, startPoint y: 438, endPoint x: 434, endPoint y: 152, distance: 349.6
click at [434, 152] on div "Market View Last 6 months vs Previous period ← Move left → Move right ↑ Move up…" at bounding box center [881, 623] width 1354 height 1030
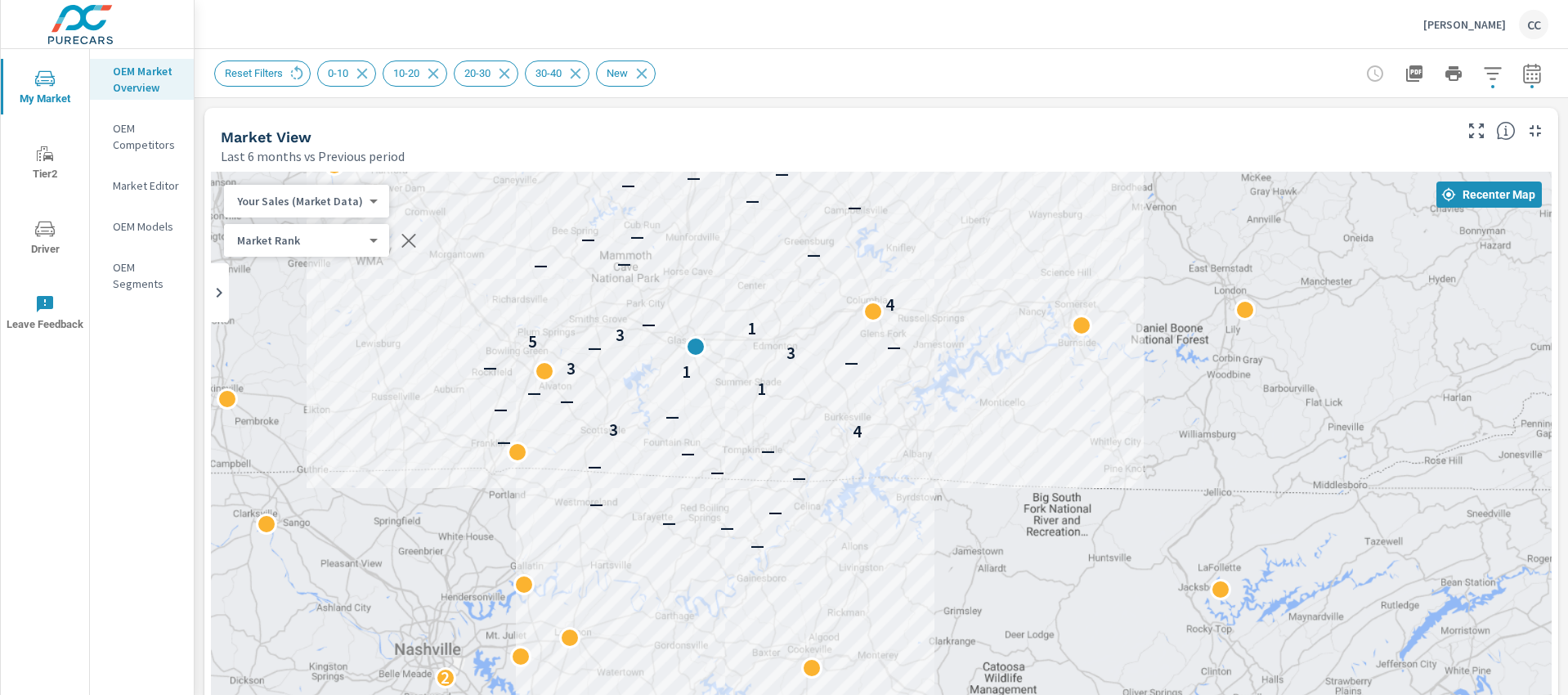
click at [618, 579] on div "2 — — — — — — — — — — — 4 3 — — — — 1 1 3 — — 3 — — 5 3 1 — 4 — — — — — — — — —…" at bounding box center [881, 626] width 1341 height 910
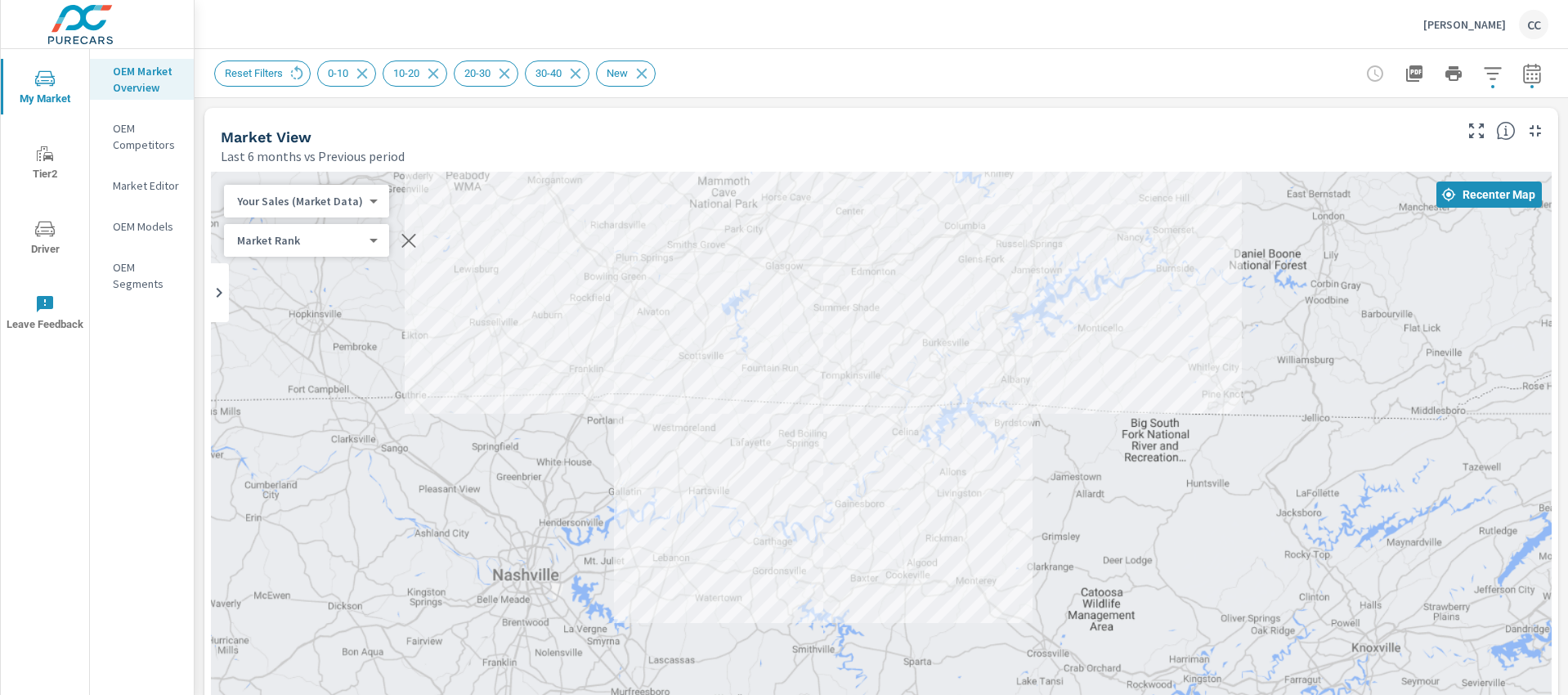
drag, startPoint x: 690, startPoint y: 543, endPoint x: 739, endPoint y: 496, distance: 67.9
click at [739, 496] on div "2 — — — — — — — — — — — 4 3 — — — — 1 1 3 — — 3 — — 5 3 1 — 4 — — — — — — — — —…" at bounding box center [881, 626] width 1341 height 910
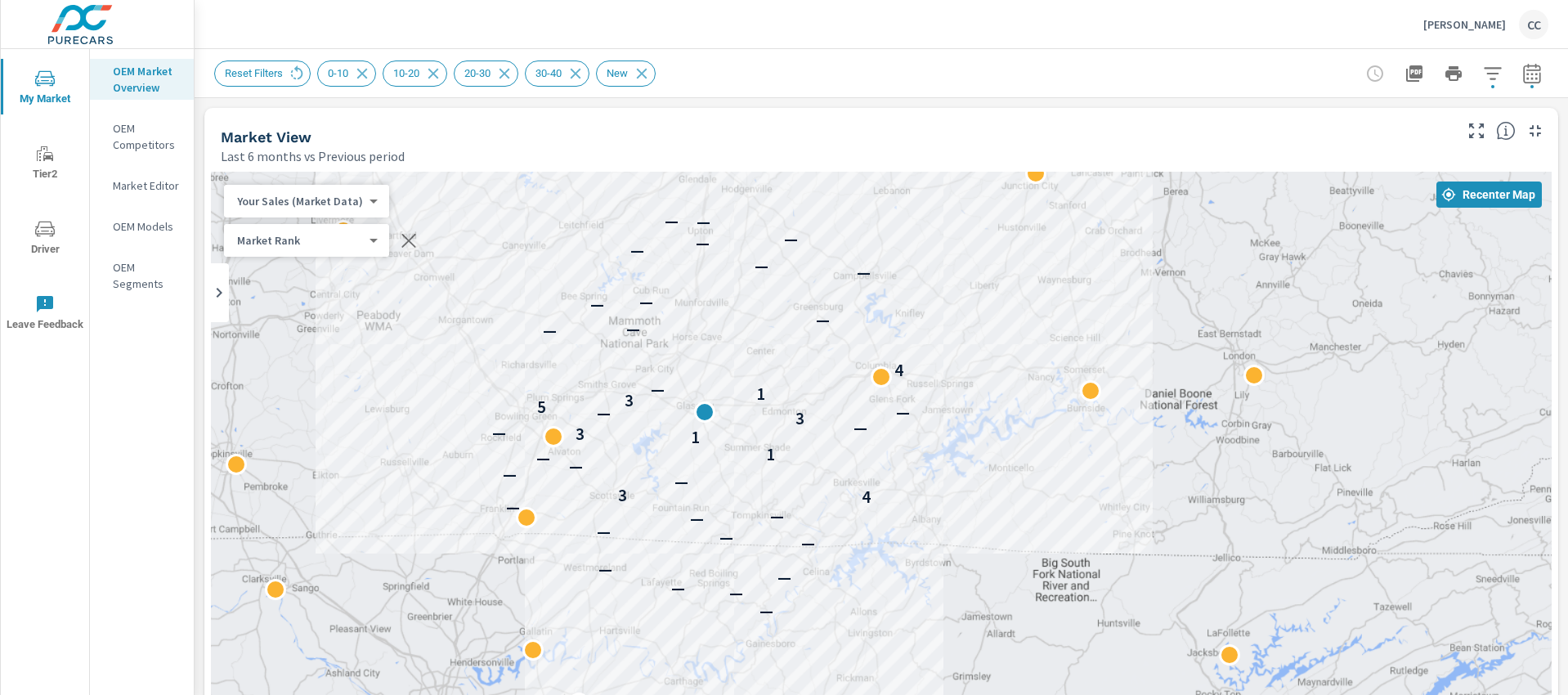
drag, startPoint x: 1011, startPoint y: 434, endPoint x: 921, endPoint y: 578, distance: 169.8
click at [921, 578] on div "2 — — — — — — — — — — — 4 3 — — — — 1 1 3 — — 3 — — 5 3 1 — 4 — — — — — — — — —…" at bounding box center [881, 626] width 1341 height 910
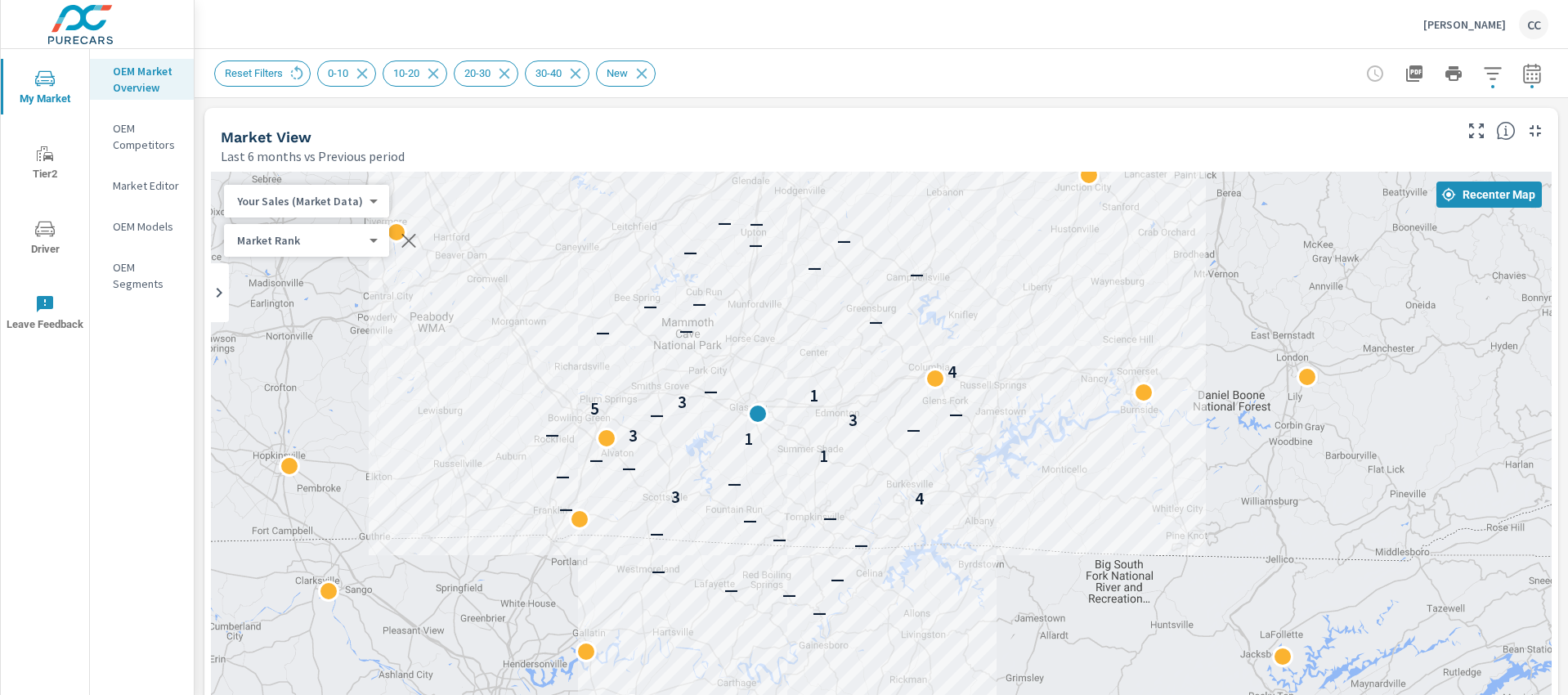
drag, startPoint x: 946, startPoint y: 476, endPoint x: 1018, endPoint y: 470, distance: 72.2
click at [1018, 470] on div "2 — — — — — — — — — — — 4 3 — — — — 1 1 3 — — 3 — — 5 3 1 — 4 — — — — — — — — —…" at bounding box center [881, 626] width 1341 height 910
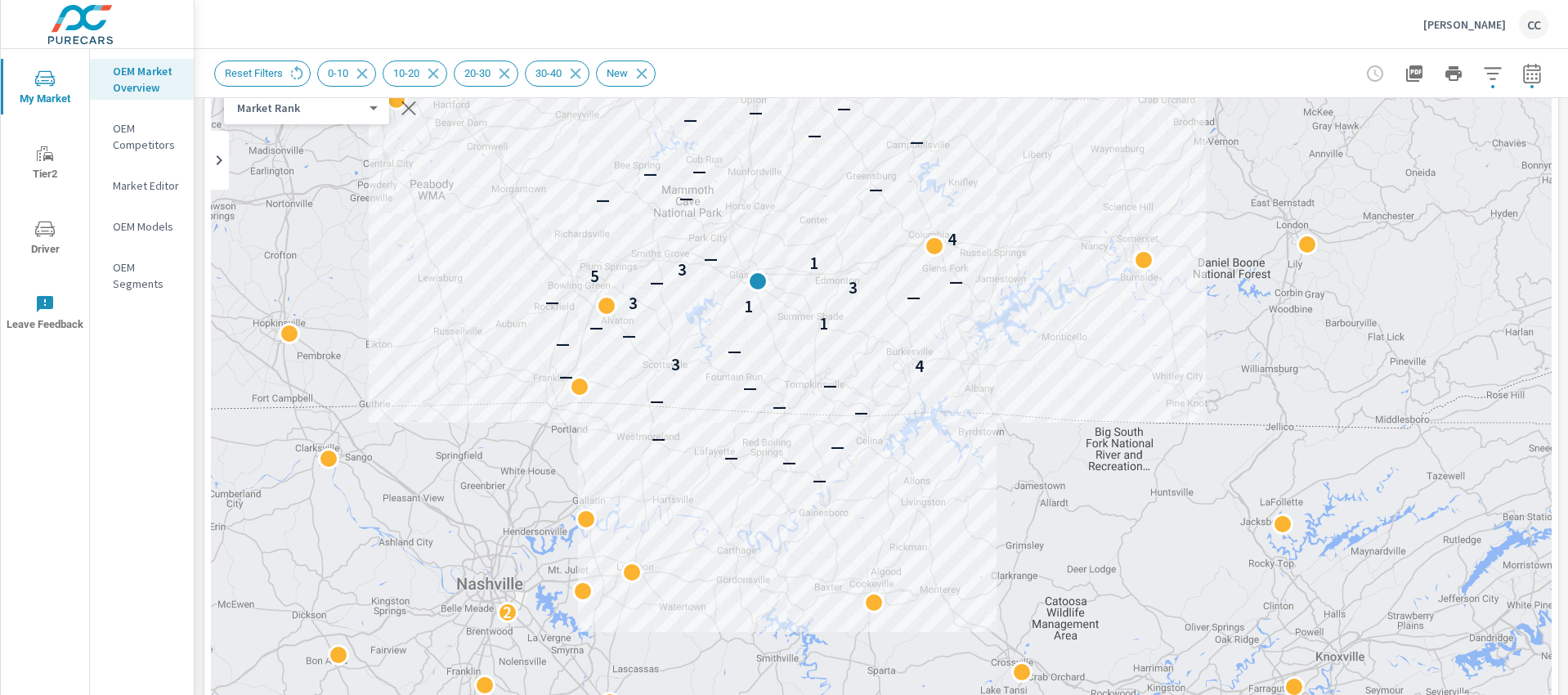
scroll to position [110, 0]
